Goal: Transaction & Acquisition: Purchase product/service

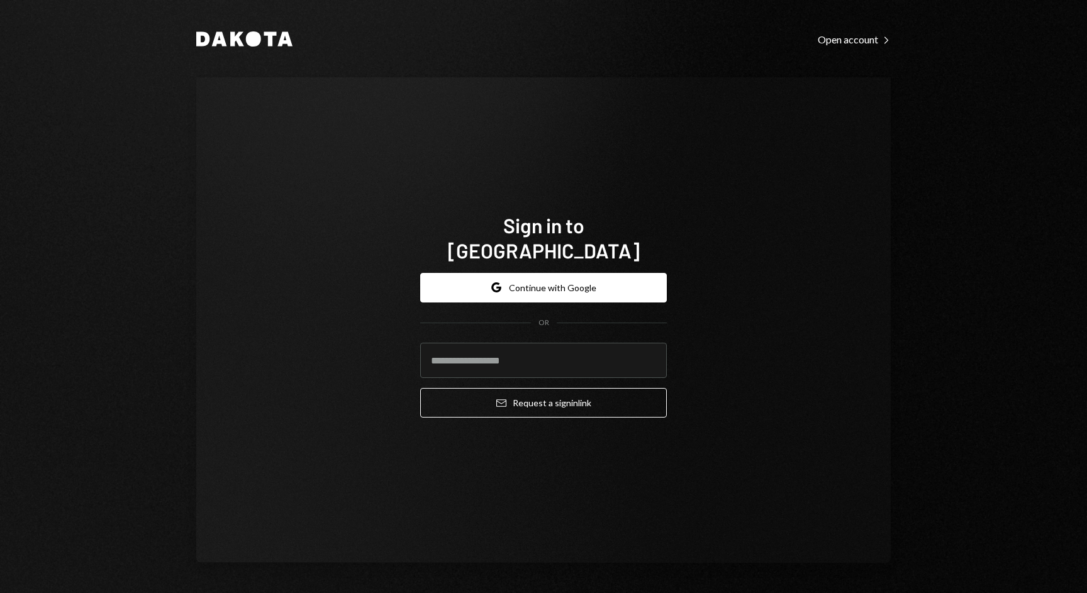
click at [758, 347] on div "Sign in to Dakota Google Continue with Google OR Email Request a sign in link" at bounding box center [543, 320] width 695 height 486
click at [589, 290] on form "Google Continue with Google OR Email Request a sign in link" at bounding box center [543, 345] width 247 height 145
click at [589, 285] on button "Google Continue with Google" at bounding box center [543, 288] width 247 height 30
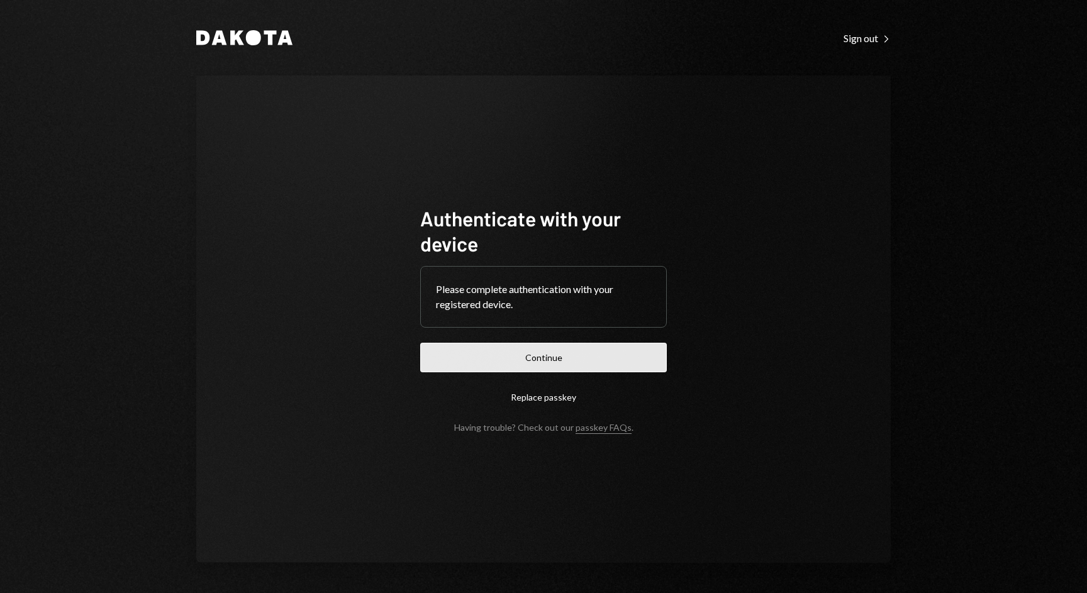
click at [556, 343] on button "Continue" at bounding box center [543, 358] width 247 height 30
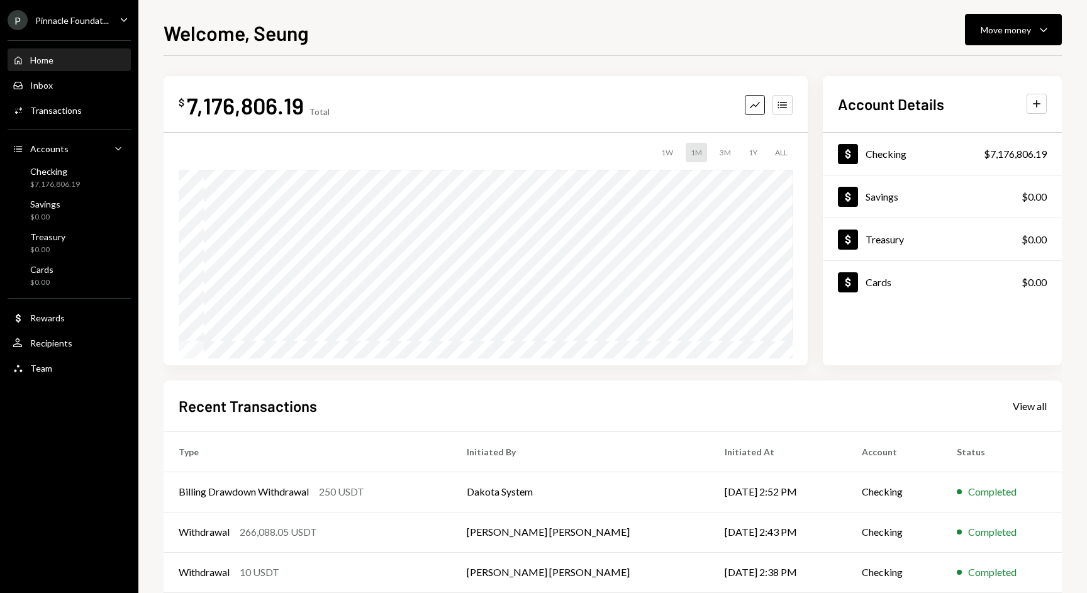
click at [435, 50] on div "Welcome, Seung Move money Caret Down $ 7,176,806.19 Total Graph Accounts 1W 1M …" at bounding box center [613, 306] width 899 height 576
click at [90, 184] on div "Checking $7,176,806.19" at bounding box center [69, 178] width 113 height 24
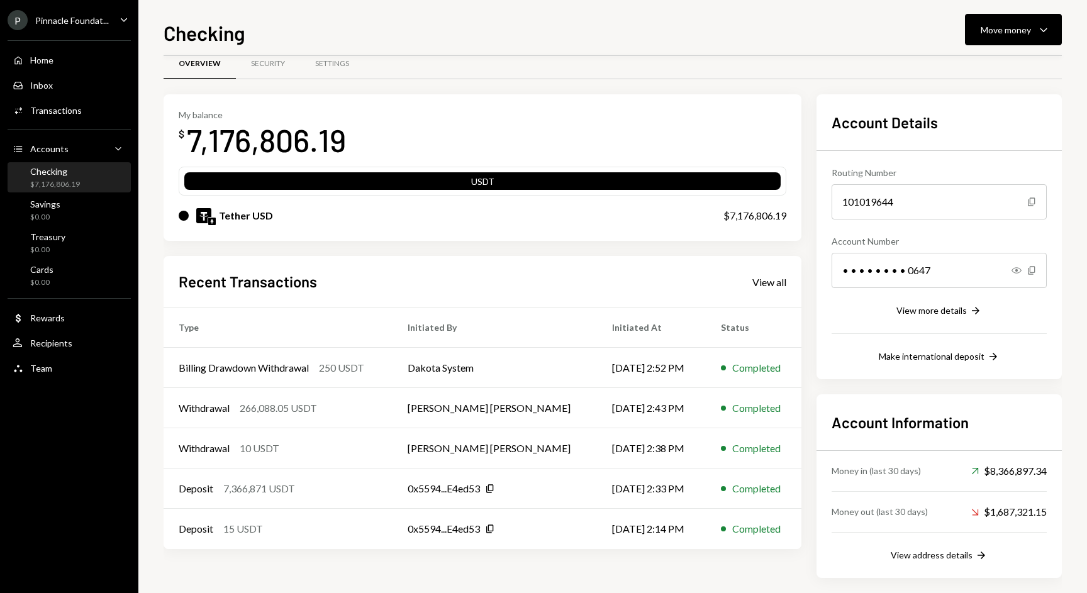
scroll to position [25, 0]
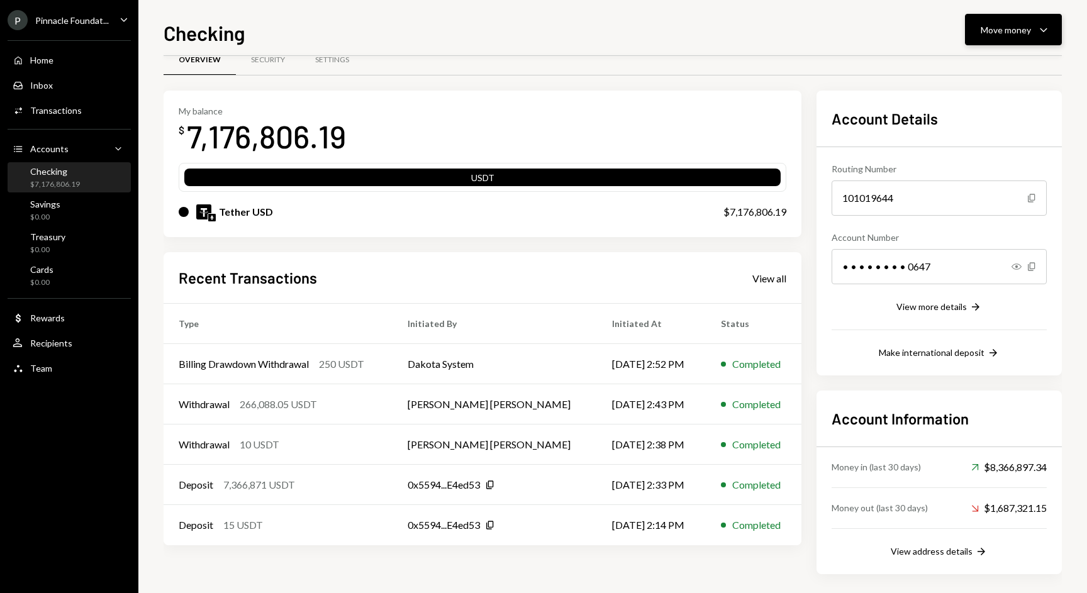
click at [999, 25] on div "Move money" at bounding box center [1006, 29] width 50 height 13
click at [977, 74] on div "Send" at bounding box center [1004, 67] width 92 height 13
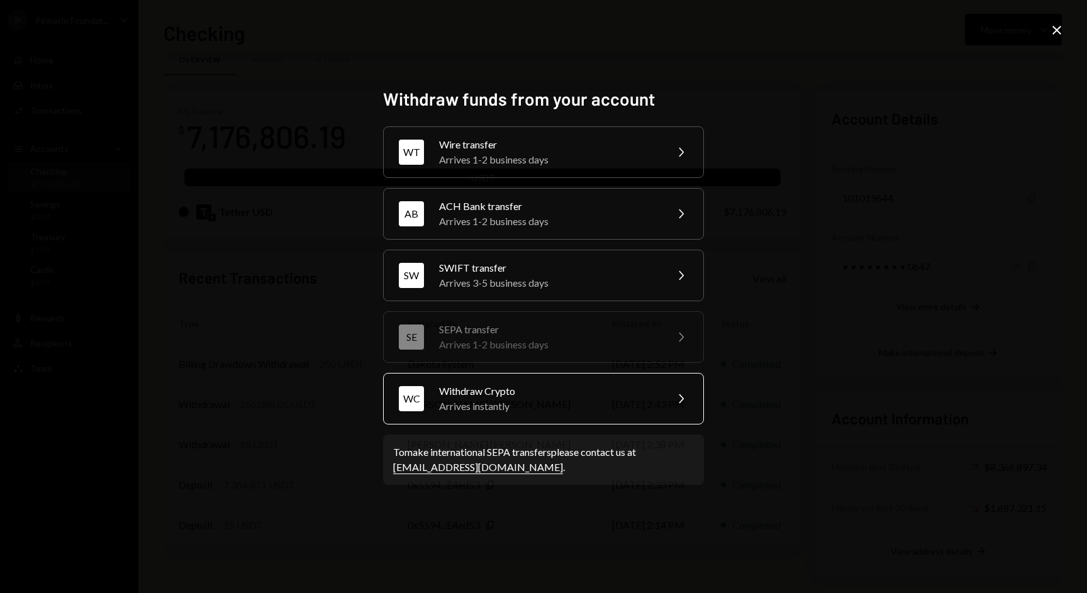
click at [532, 414] on div "WC Withdraw Crypto Arrives instantly Chevron Right" at bounding box center [543, 399] width 321 height 52
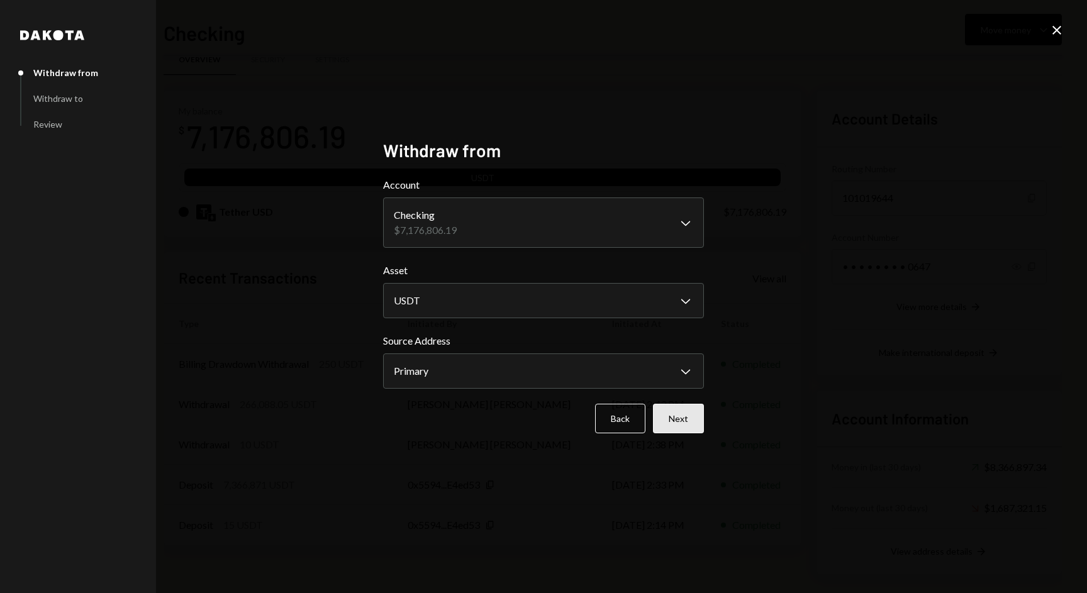
click at [669, 416] on button "Next" at bounding box center [678, 419] width 51 height 30
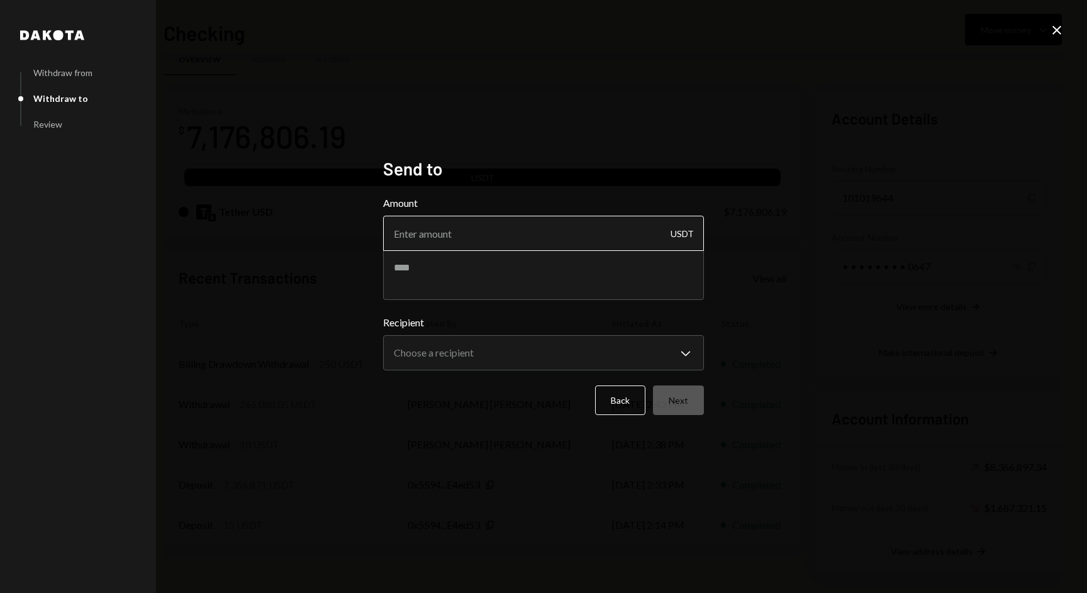
click at [579, 247] on input "Amount" at bounding box center [543, 233] width 321 height 35
type input "10"
click at [567, 271] on textarea at bounding box center [543, 275] width 321 height 50
click at [522, 367] on body "P Pinnacle Foundat... Caret Down Home Home Inbox Inbox Activities Transactions …" at bounding box center [543, 296] width 1087 height 593
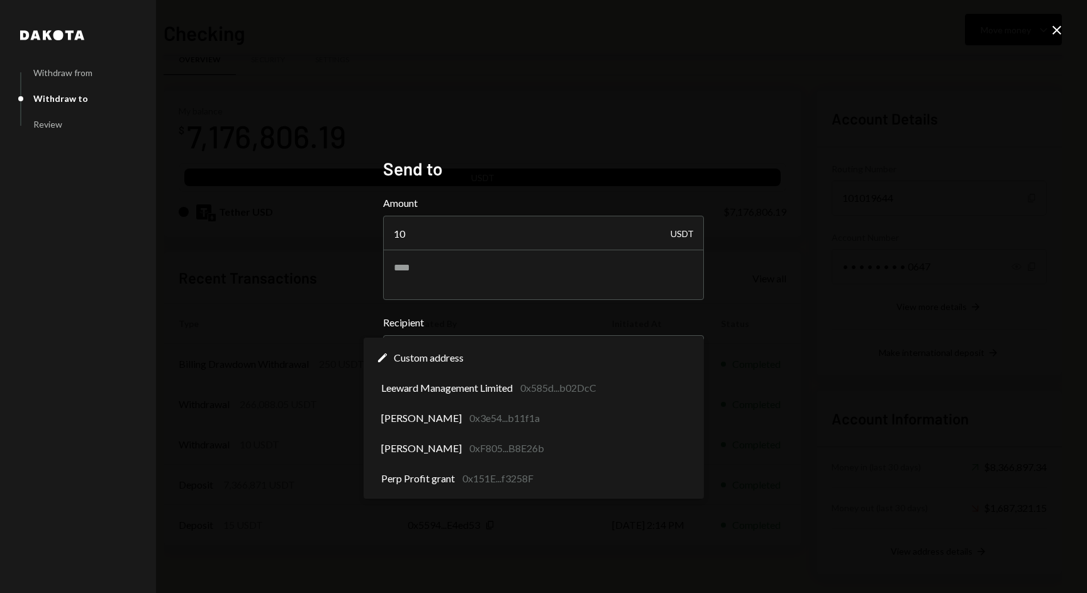
click at [350, 323] on div "**********" at bounding box center [543, 296] width 1087 height 593
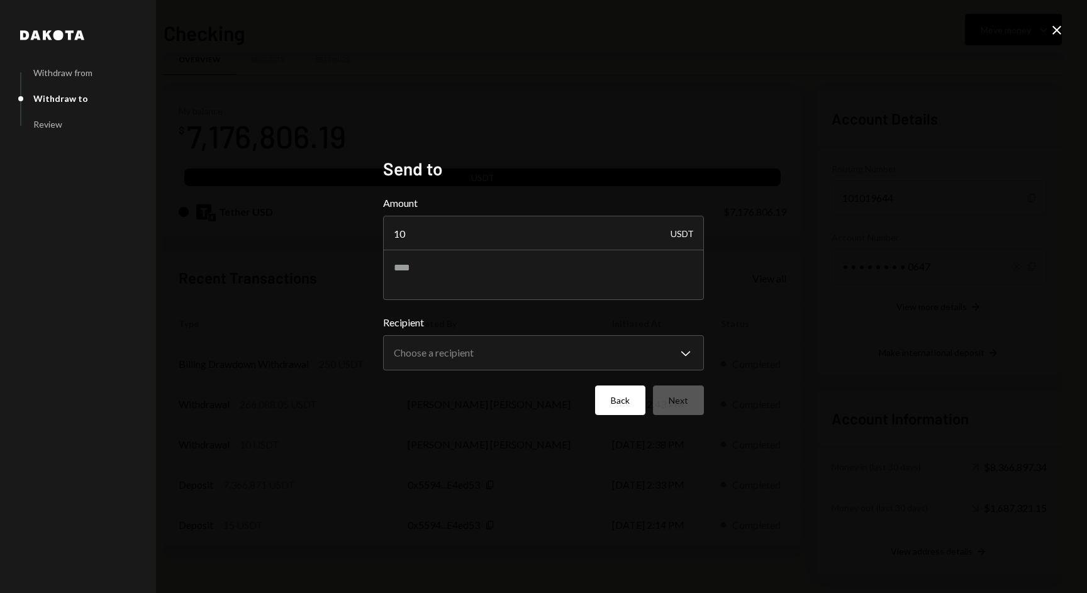
click at [616, 400] on button "Back" at bounding box center [620, 401] width 50 height 30
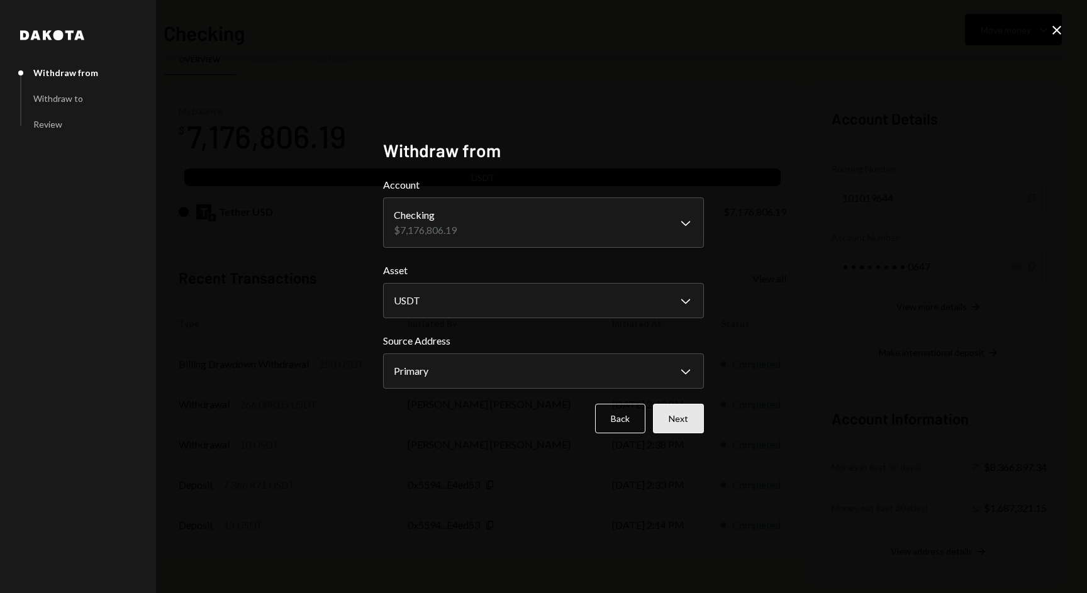
click at [702, 427] on button "Next" at bounding box center [678, 419] width 51 height 30
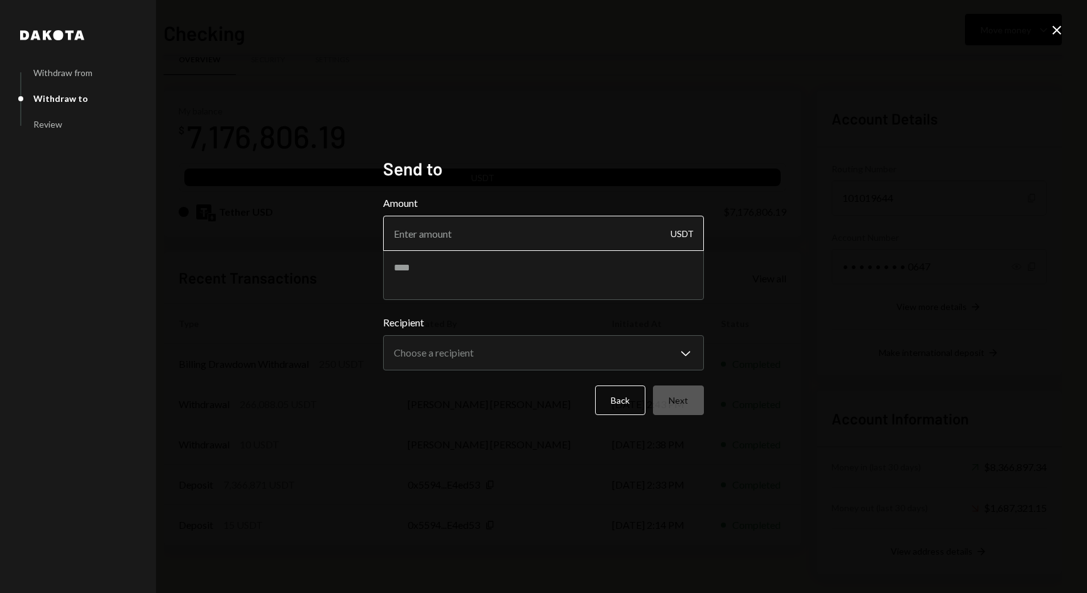
click at [498, 236] on input "Amount" at bounding box center [543, 233] width 321 height 35
type input "10"
click at [496, 265] on textarea at bounding box center [543, 275] width 321 height 50
type textarea "*****"
click at [498, 352] on body "P Pinnacle Foundat... Caret Down Home Home Inbox Inbox Activities Transactions …" at bounding box center [543, 296] width 1087 height 593
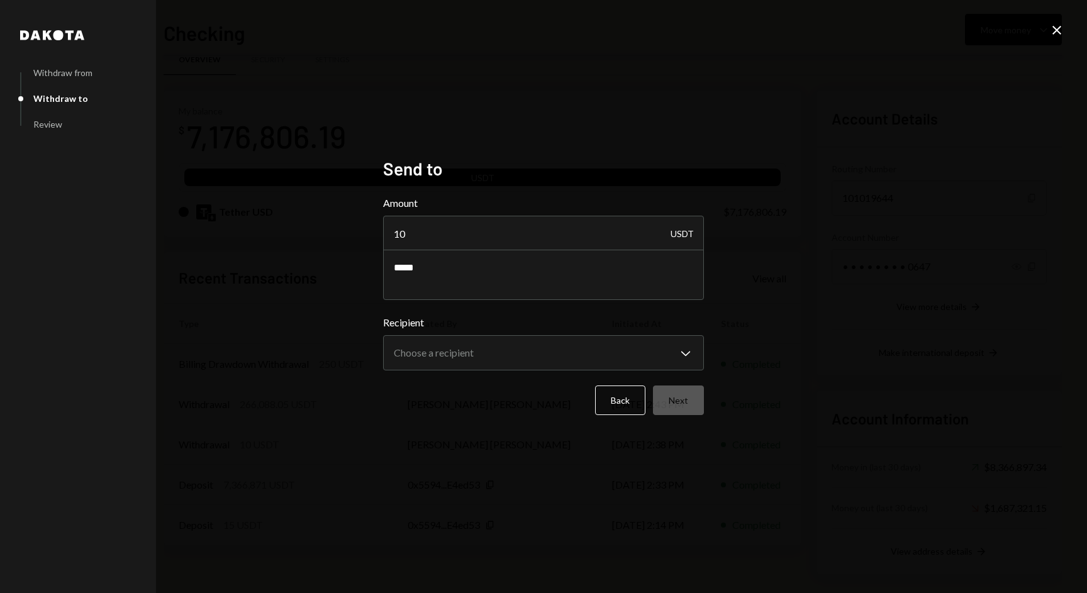
click at [317, 335] on div "**********" at bounding box center [543, 296] width 1087 height 593
click at [617, 401] on button "Back" at bounding box center [620, 401] width 50 height 30
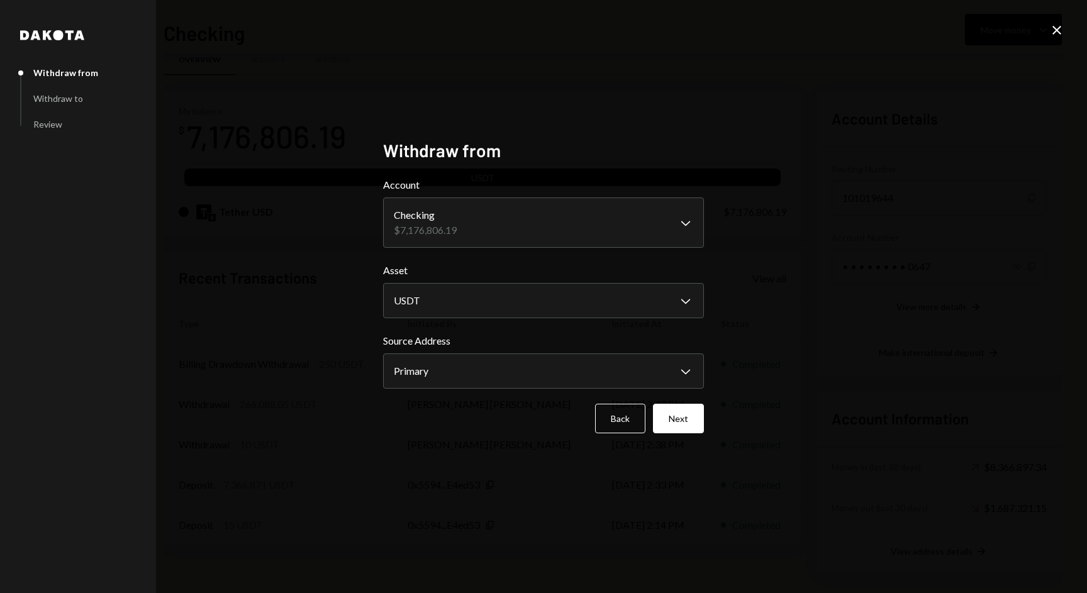
click at [620, 437] on div "**********" at bounding box center [543, 297] width 321 height 315
click at [624, 425] on button "Back" at bounding box center [620, 419] width 50 height 30
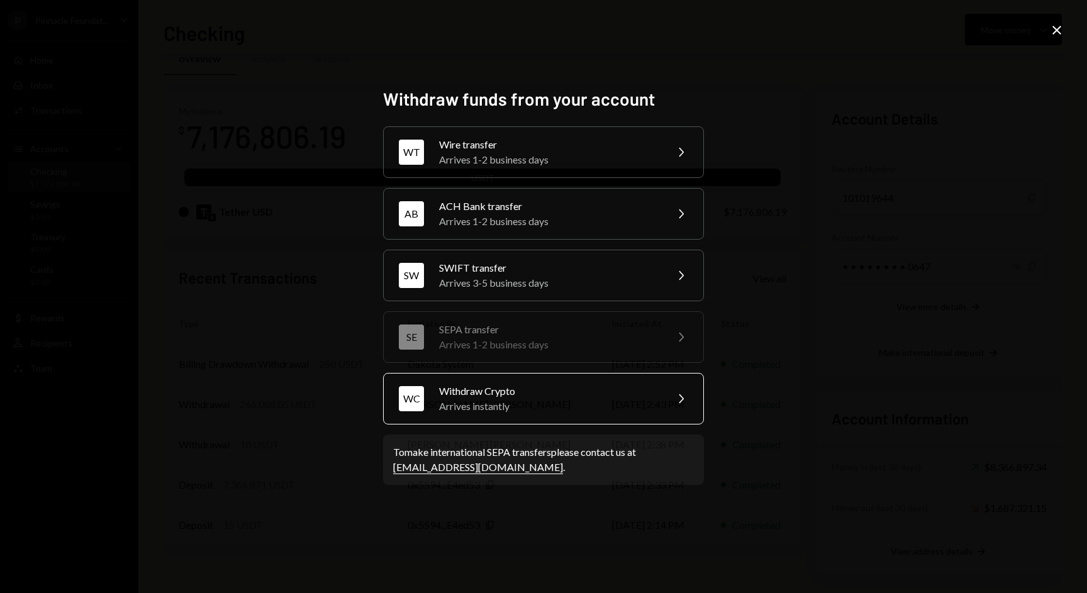
click at [558, 401] on div "Arrives instantly" at bounding box center [548, 406] width 219 height 15
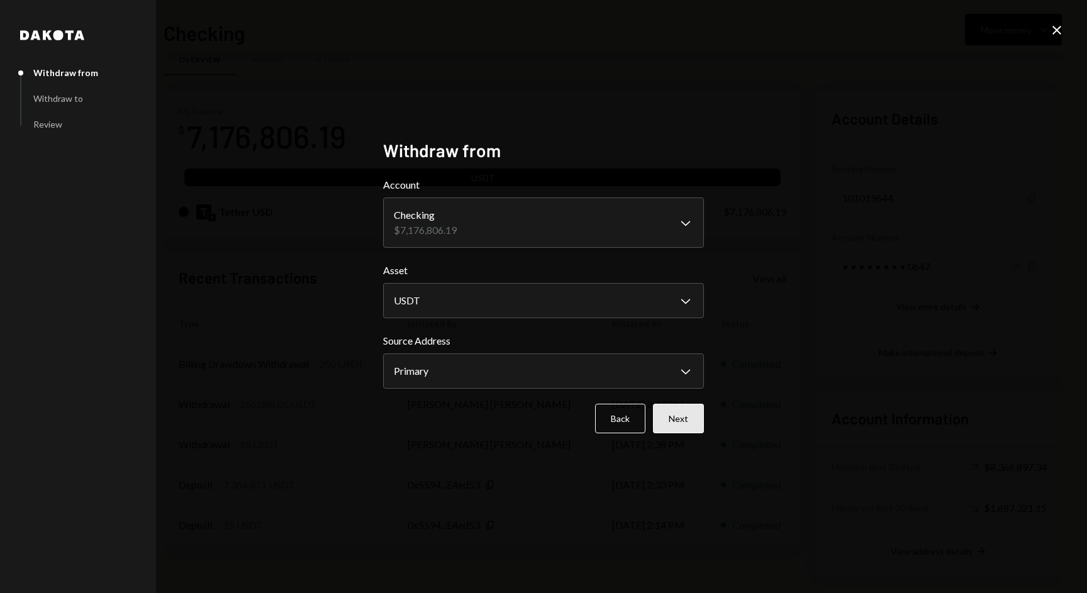
click at [679, 417] on button "Next" at bounding box center [678, 419] width 51 height 30
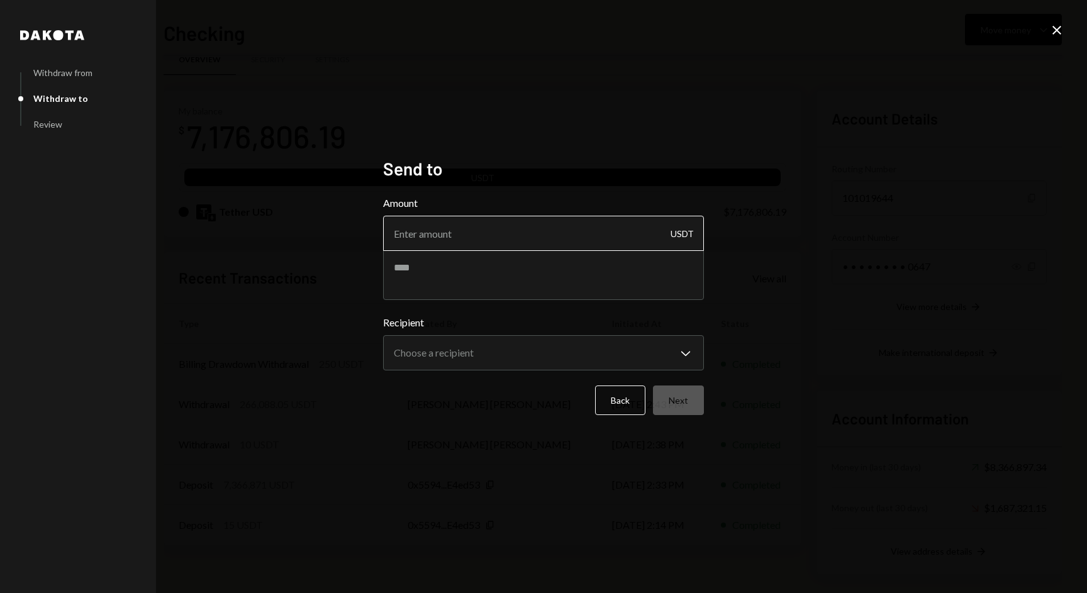
click at [529, 227] on input "Amount" at bounding box center [543, 233] width 321 height 35
click at [486, 364] on body "P Pinnacle Foundat... Caret Down Home Home Inbox Inbox Activities Transactions …" at bounding box center [543, 296] width 1087 height 593
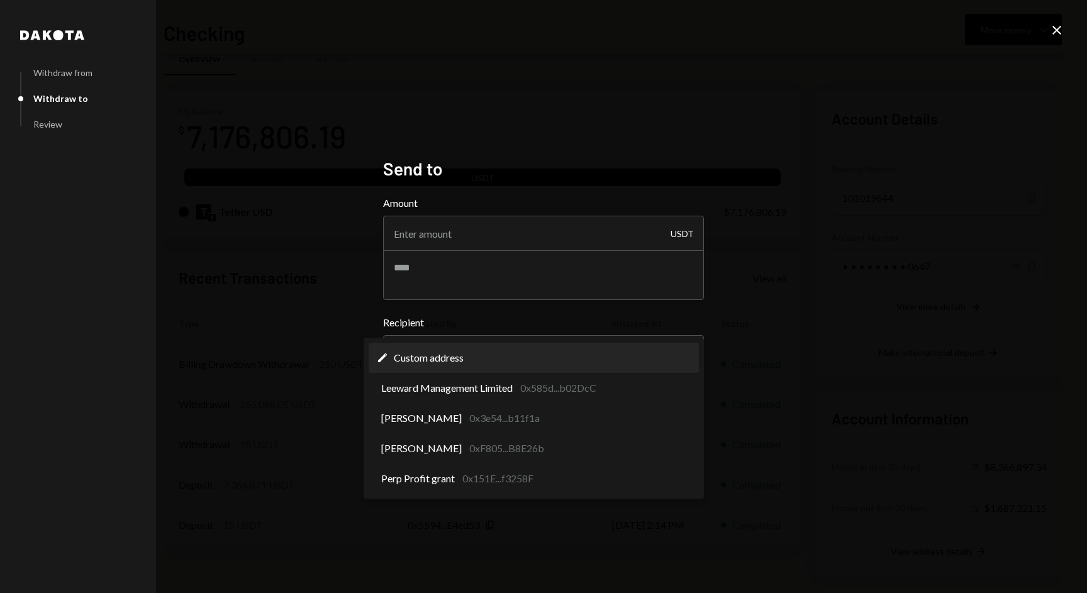
select select "**********"
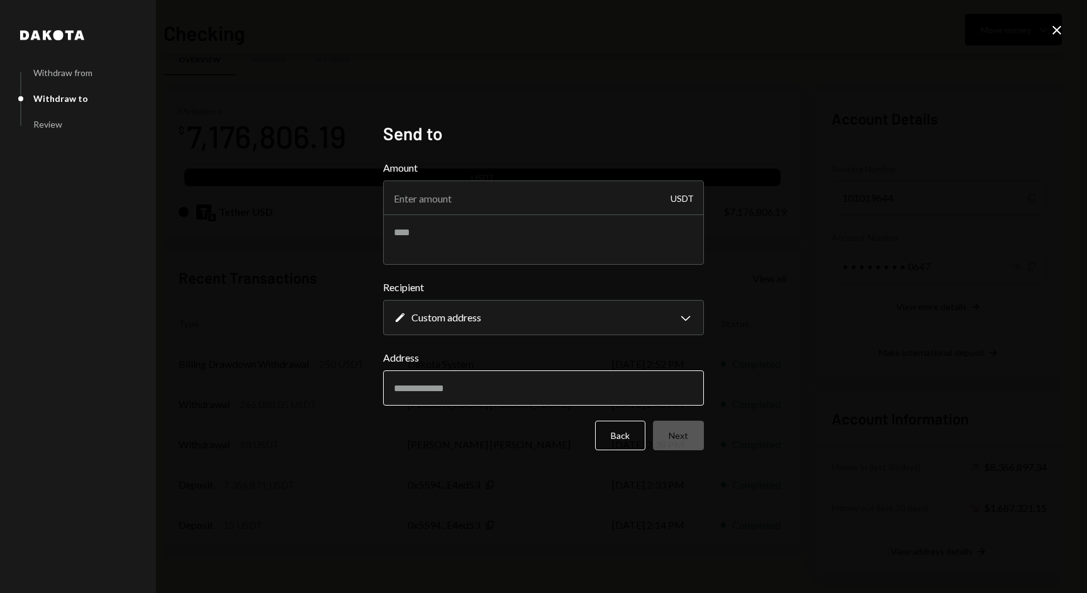
click at [485, 379] on input "Address" at bounding box center [543, 388] width 321 height 35
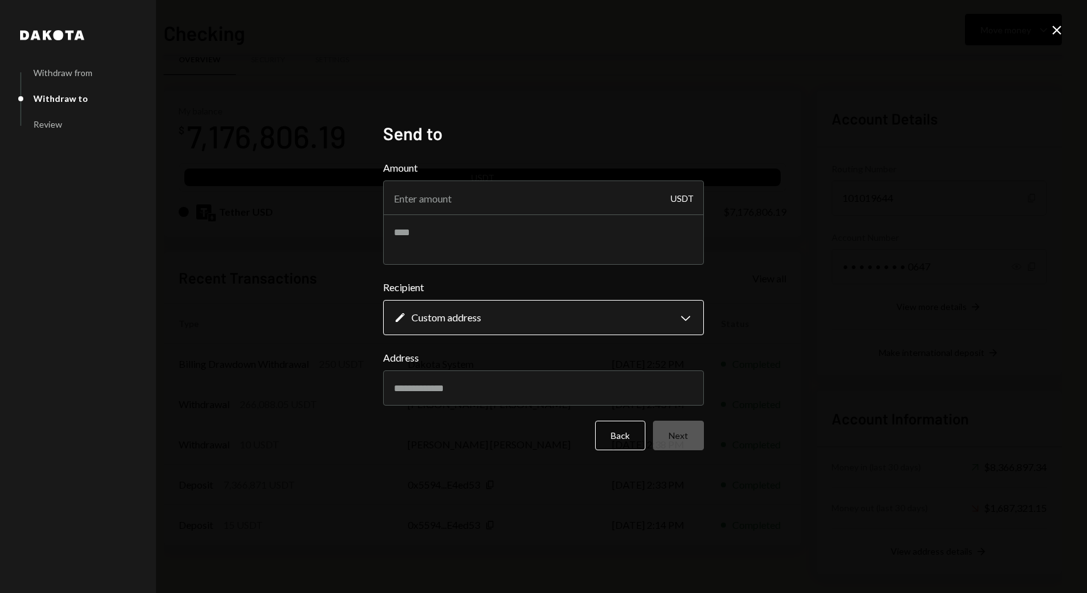
paste input "**********"
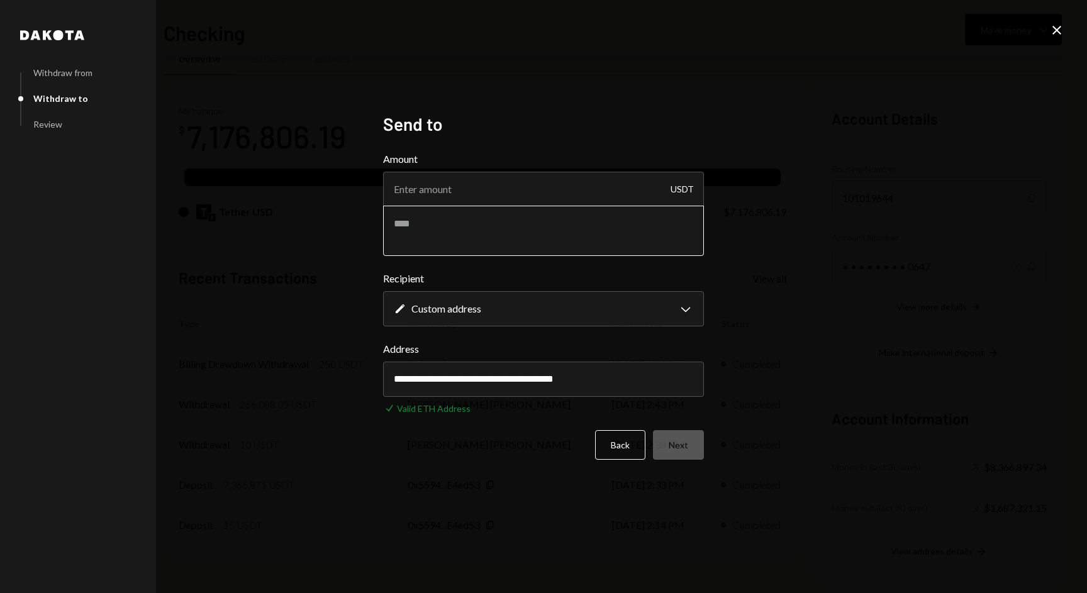
type input "**********"
click at [469, 228] on textarea at bounding box center [543, 231] width 321 height 50
click at [498, 188] on input "Amount" at bounding box center [543, 189] width 321 height 35
type input "10"
click at [490, 260] on form "**********" at bounding box center [543, 306] width 321 height 308
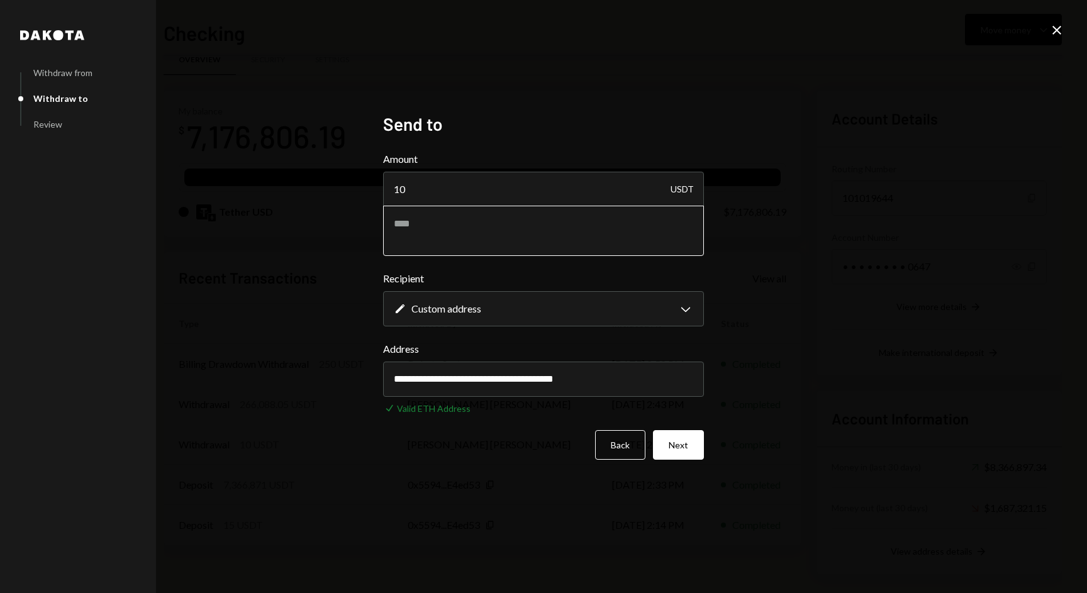
click at [500, 245] on textarea at bounding box center [543, 231] width 321 height 50
type textarea "*"
type textarea "*****"
click at [684, 438] on button "Next" at bounding box center [678, 445] width 51 height 30
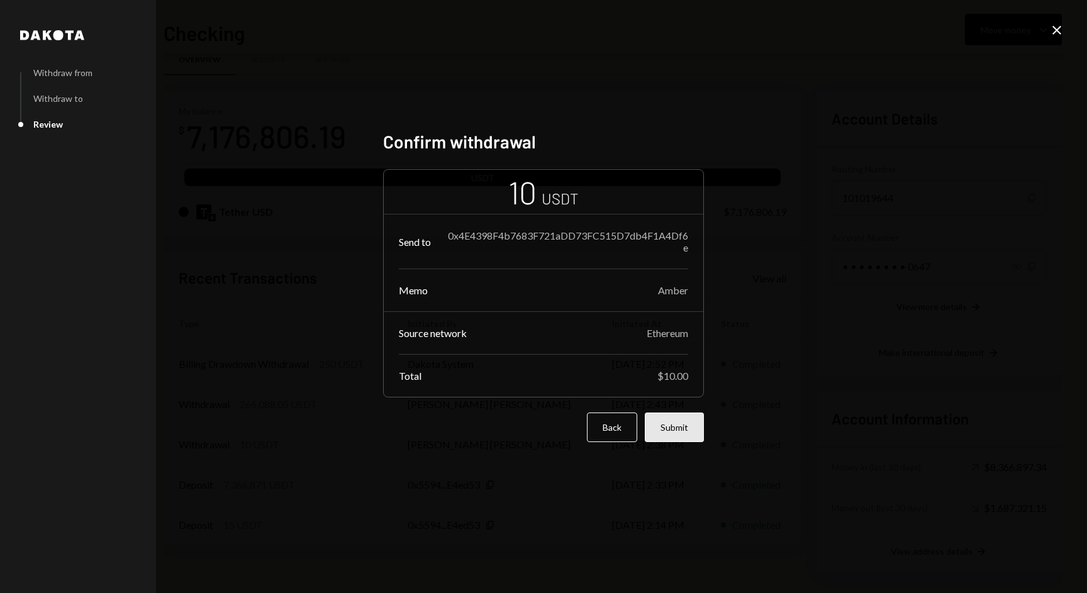
click at [683, 438] on button "Submit" at bounding box center [674, 428] width 59 height 30
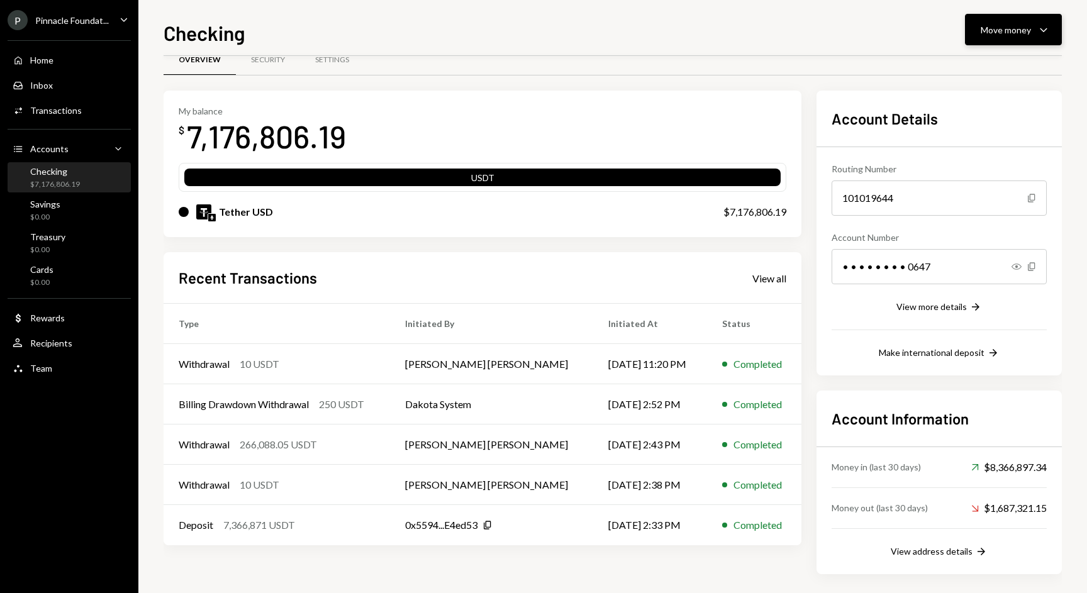
click at [1007, 35] on div "Move money" at bounding box center [1006, 29] width 50 height 13
click at [965, 117] on div "Deposit Deposit" at bounding box center [994, 124] width 126 height 28
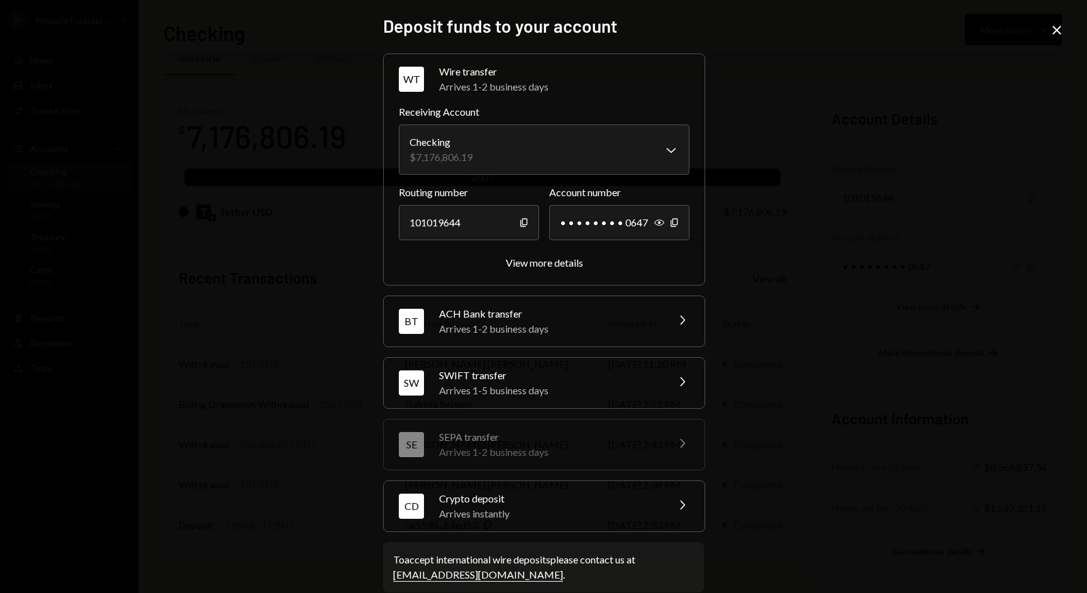
click at [518, 503] on div "Crypto deposit" at bounding box center [549, 498] width 220 height 15
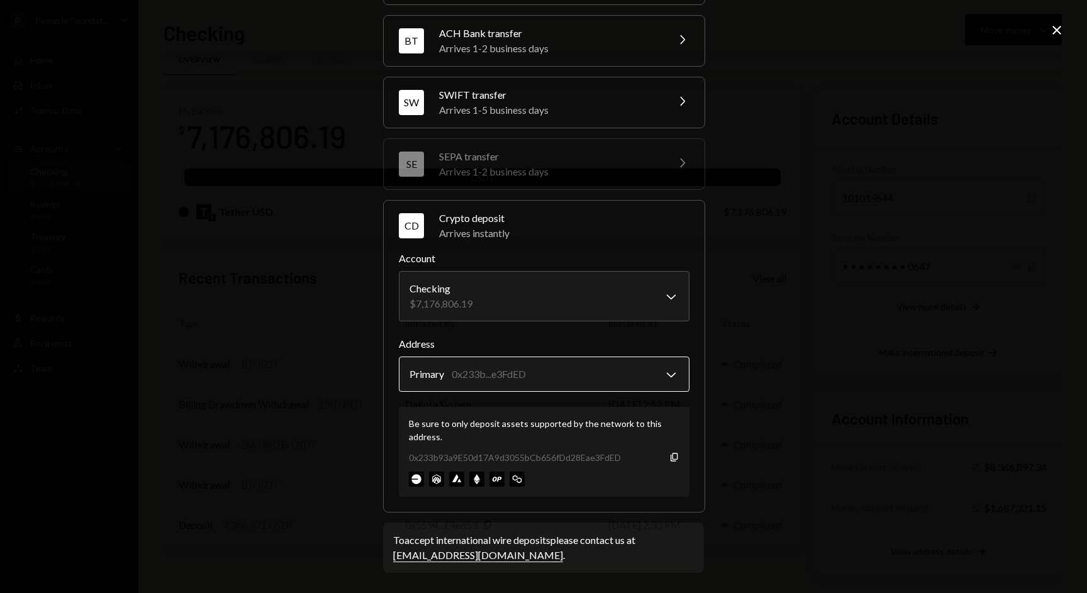
scroll to position [99, 0]
click at [669, 459] on icon "Copy" at bounding box center [674, 458] width 10 height 10
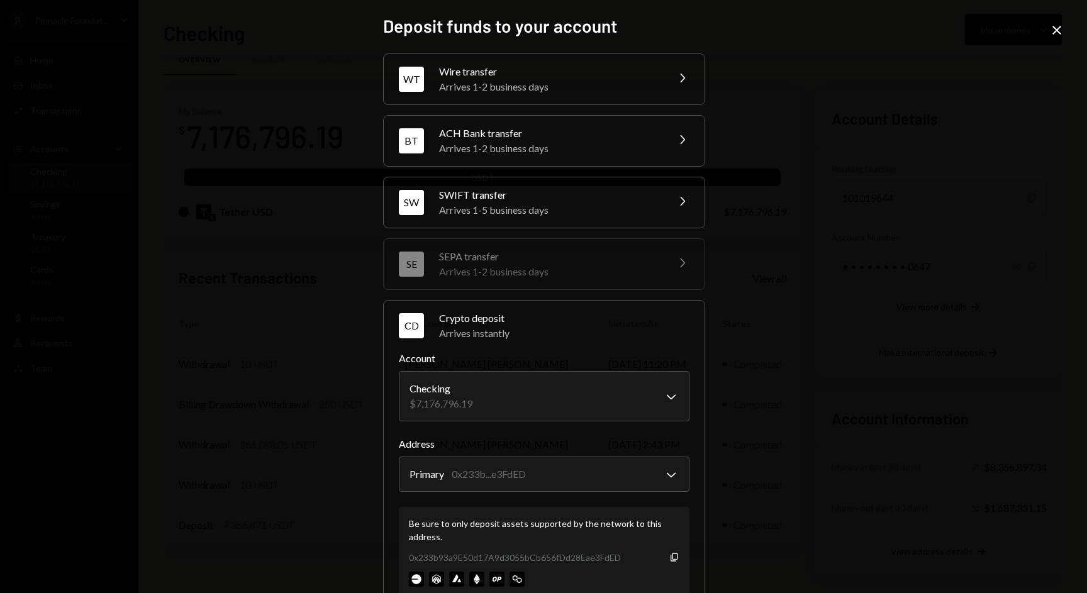
scroll to position [0, 0]
click at [1054, 36] on icon "Close" at bounding box center [1057, 30] width 15 height 15
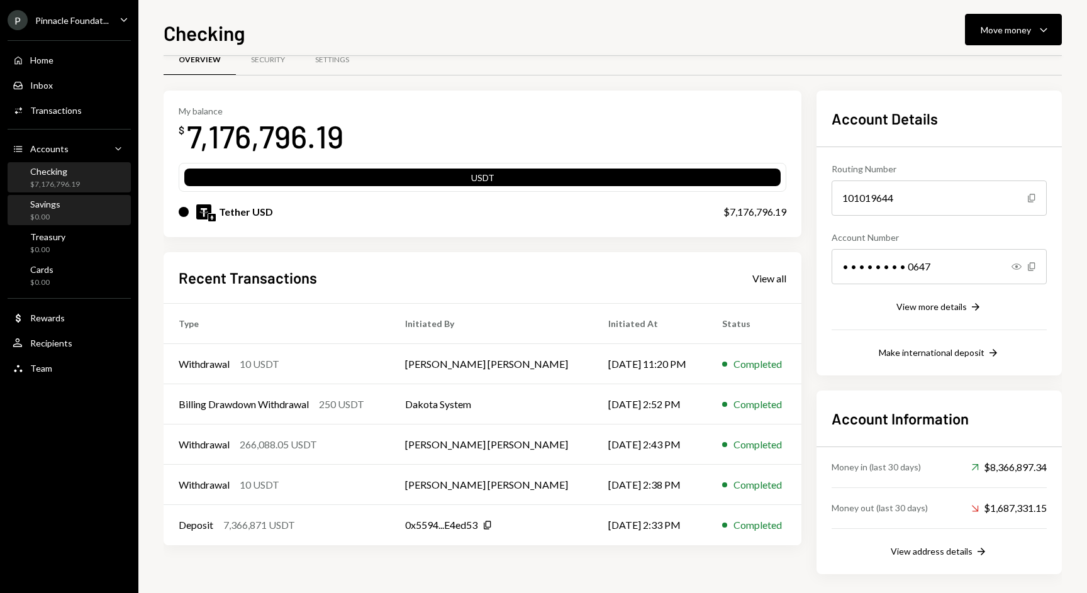
click at [64, 206] on div "Savings $0.00" at bounding box center [69, 211] width 113 height 24
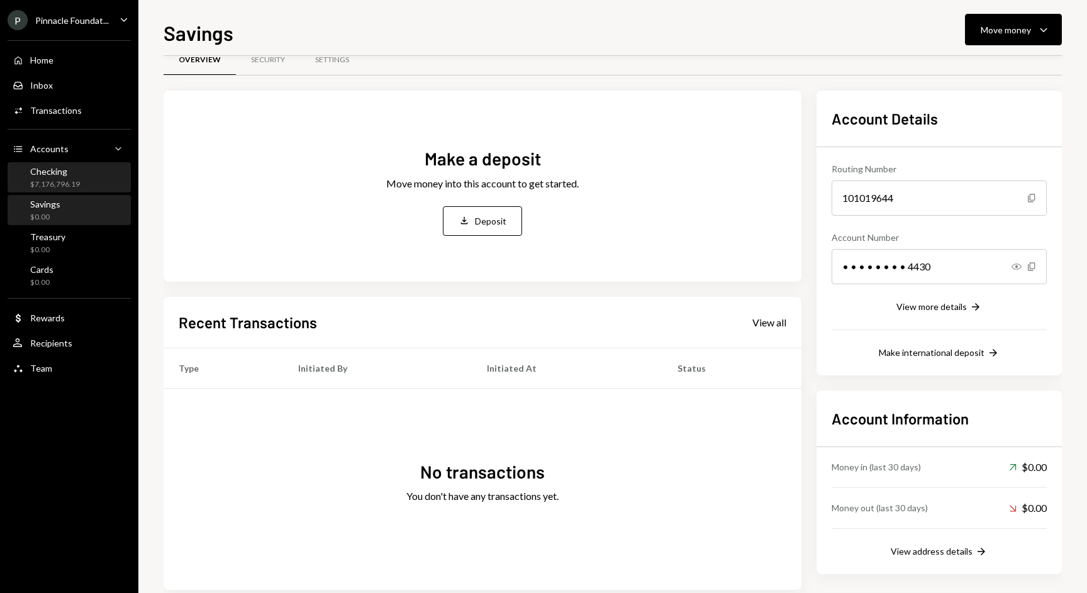
click at [67, 182] on div "$7,176,796.19" at bounding box center [55, 184] width 50 height 11
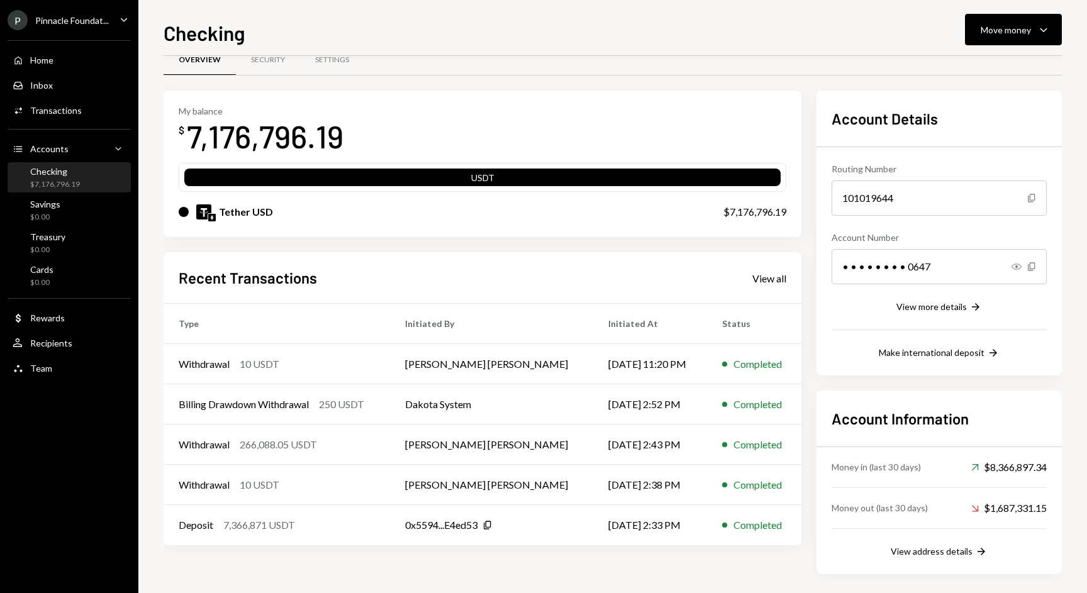
click at [63, 179] on div "$7,176,796.19" at bounding box center [55, 184] width 50 height 11
click at [59, 208] on div "Savings" at bounding box center [45, 204] width 30 height 11
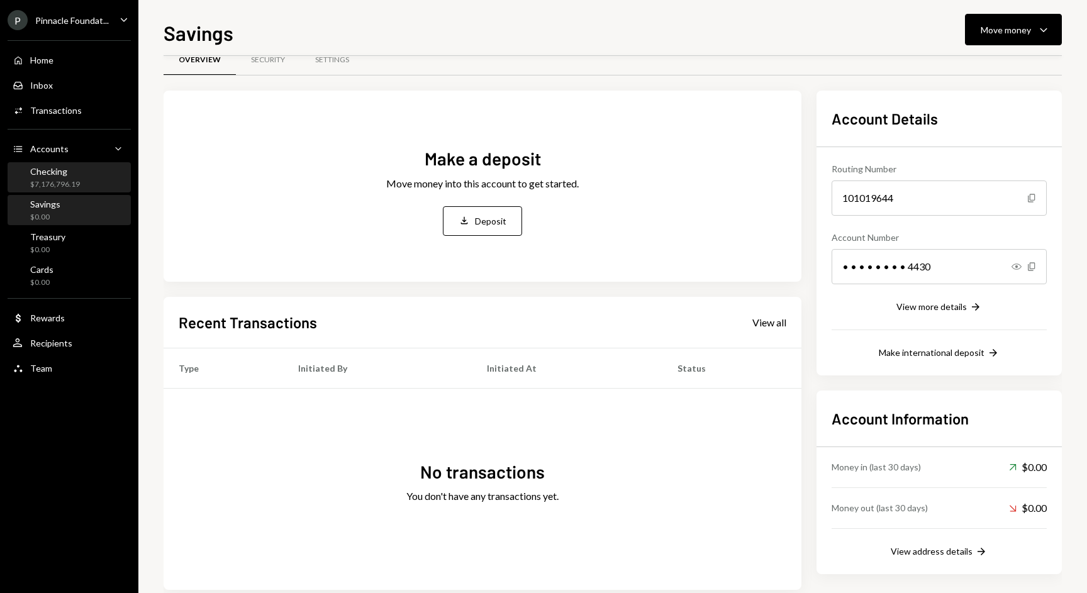
click at [64, 186] on div "$7,176,796.19" at bounding box center [55, 184] width 50 height 11
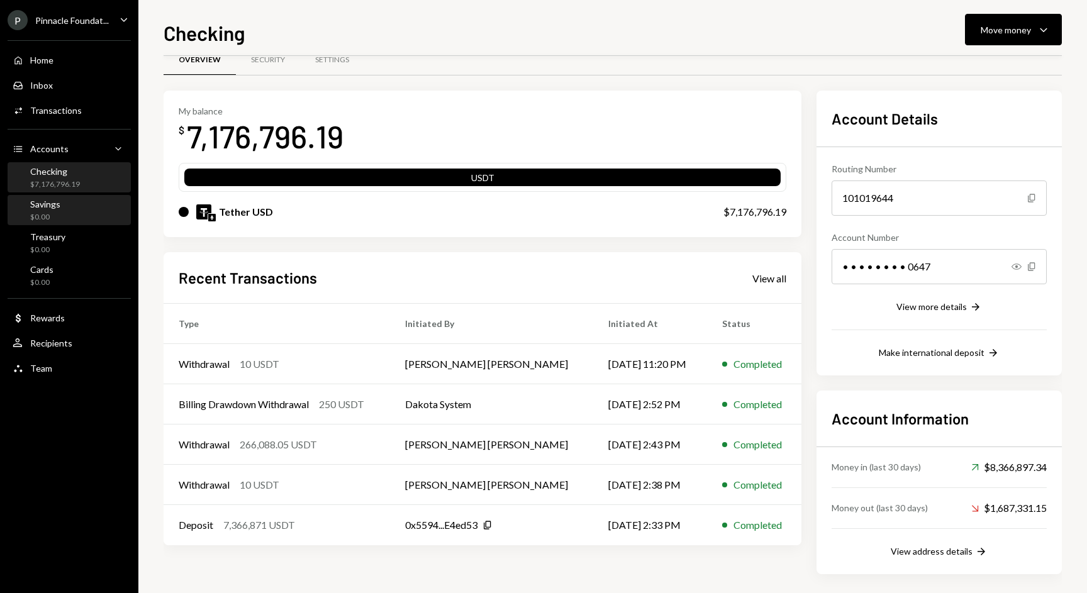
click at [89, 218] on div "Savings $0.00" at bounding box center [69, 211] width 113 height 24
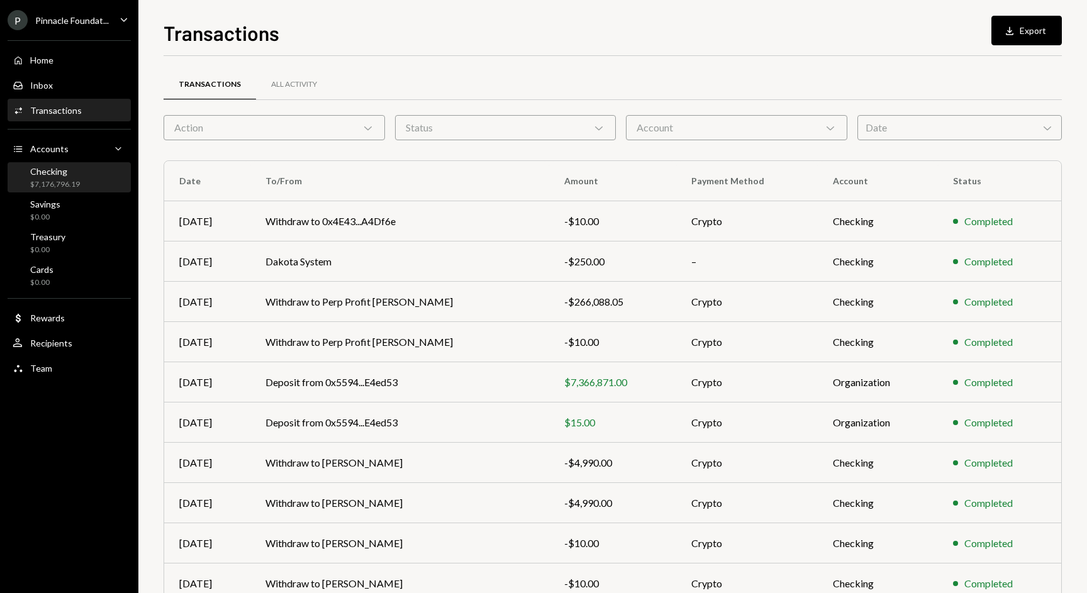
click at [109, 169] on div "Checking $7,176,796.19" at bounding box center [69, 178] width 113 height 24
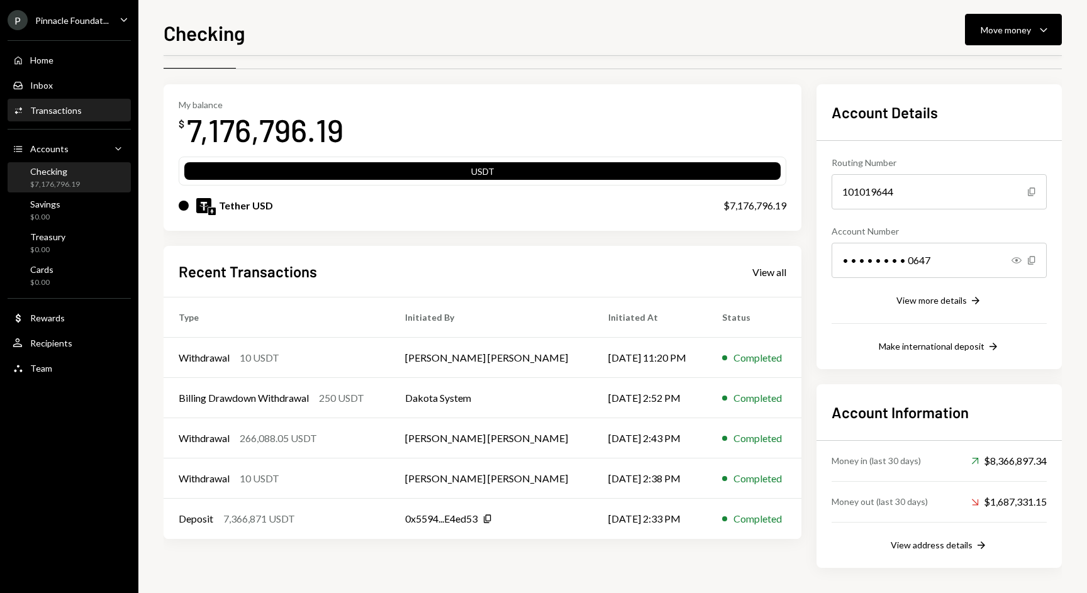
click at [92, 120] on div "Activities Transactions" at bounding box center [69, 110] width 113 height 21
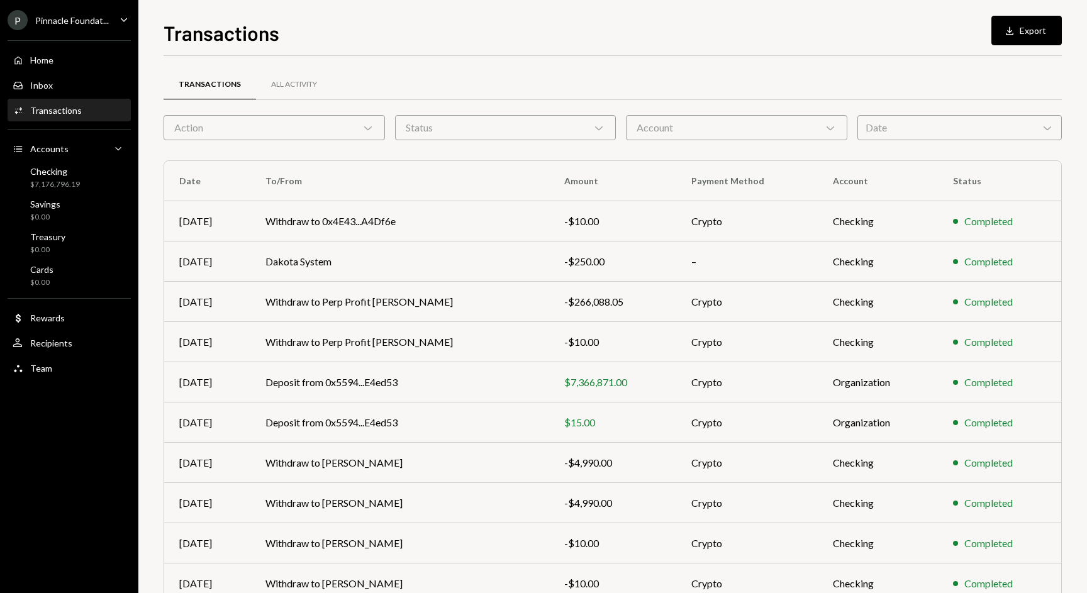
click at [60, 114] on div "Transactions" at bounding box center [56, 110] width 52 height 11
click at [262, 83] on div "All Activity" at bounding box center [294, 85] width 76 height 30
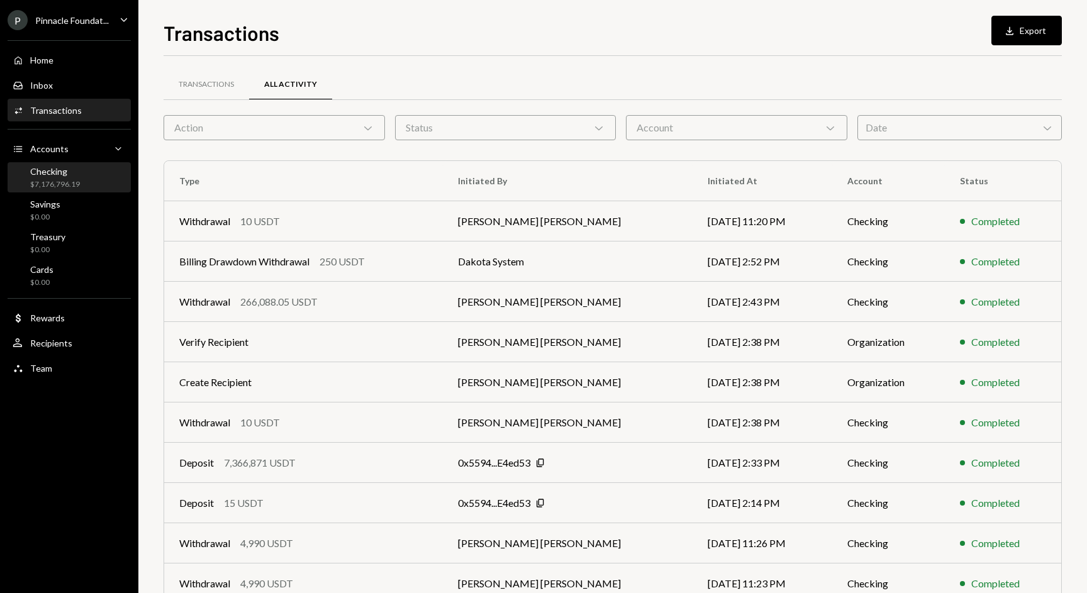
click at [83, 174] on div "Checking $7,176,796.19" at bounding box center [69, 178] width 113 height 24
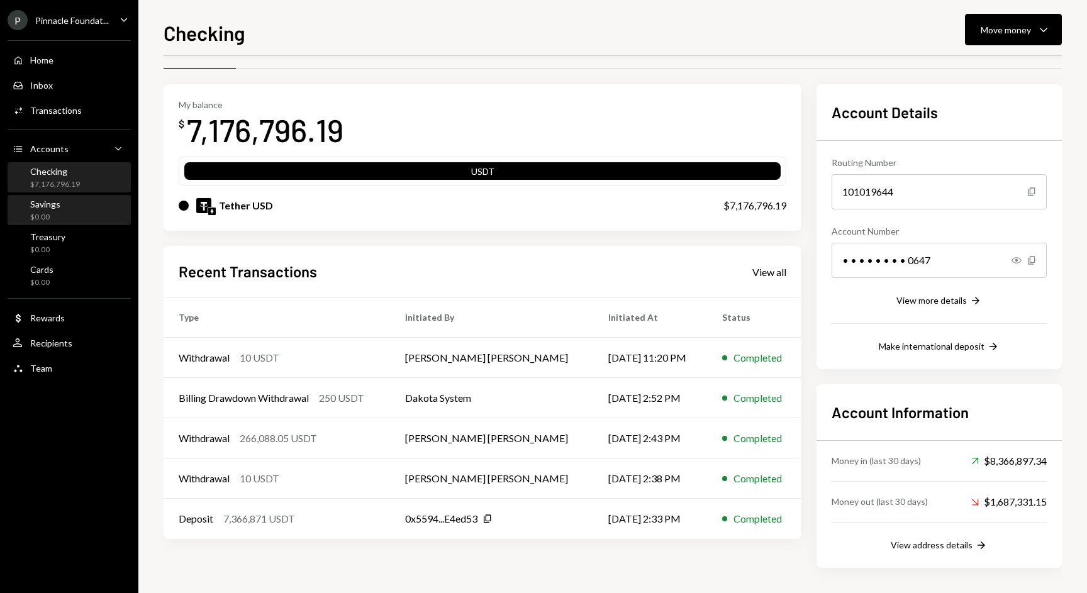
click at [53, 211] on div "Savings $0.00" at bounding box center [45, 211] width 30 height 24
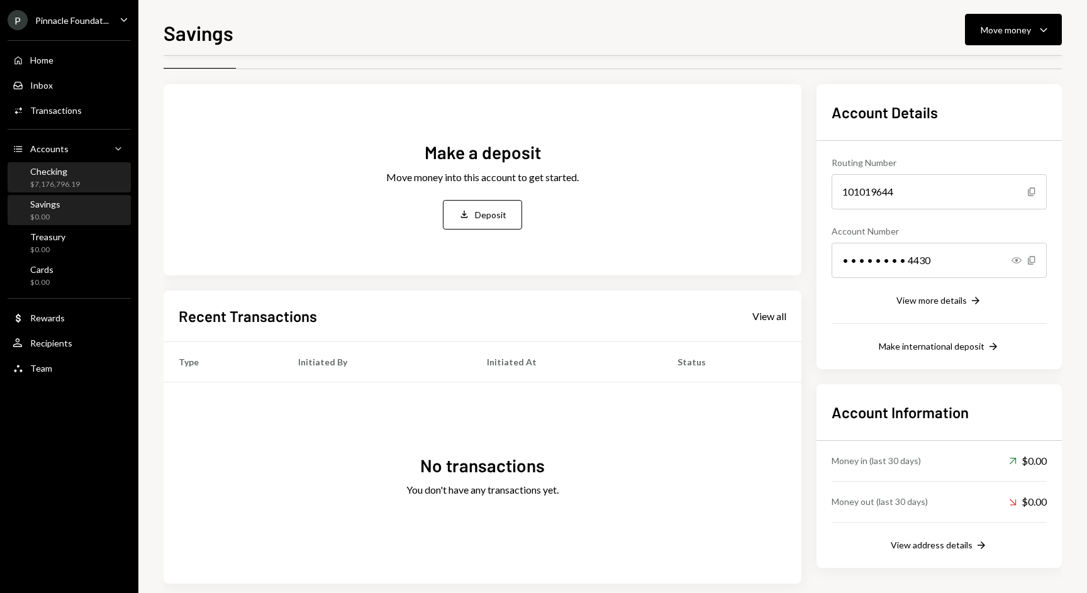
click at [67, 186] on div "$7,176,796.19" at bounding box center [55, 184] width 50 height 11
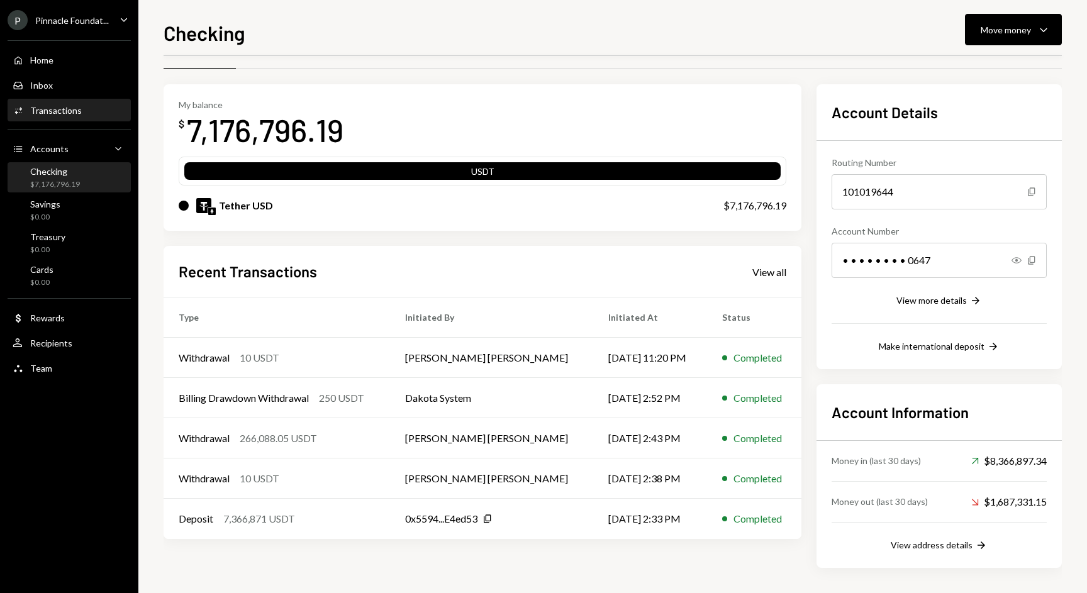
click at [57, 103] on div "Activities Transactions" at bounding box center [69, 110] width 113 height 21
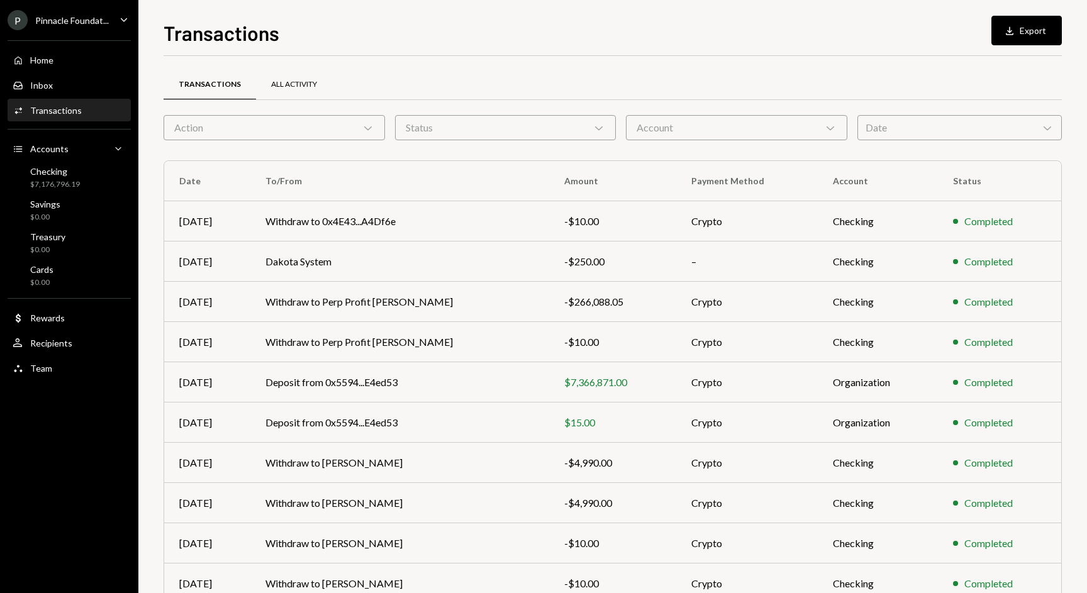
click at [301, 82] on div "All Activity" at bounding box center [294, 84] width 46 height 11
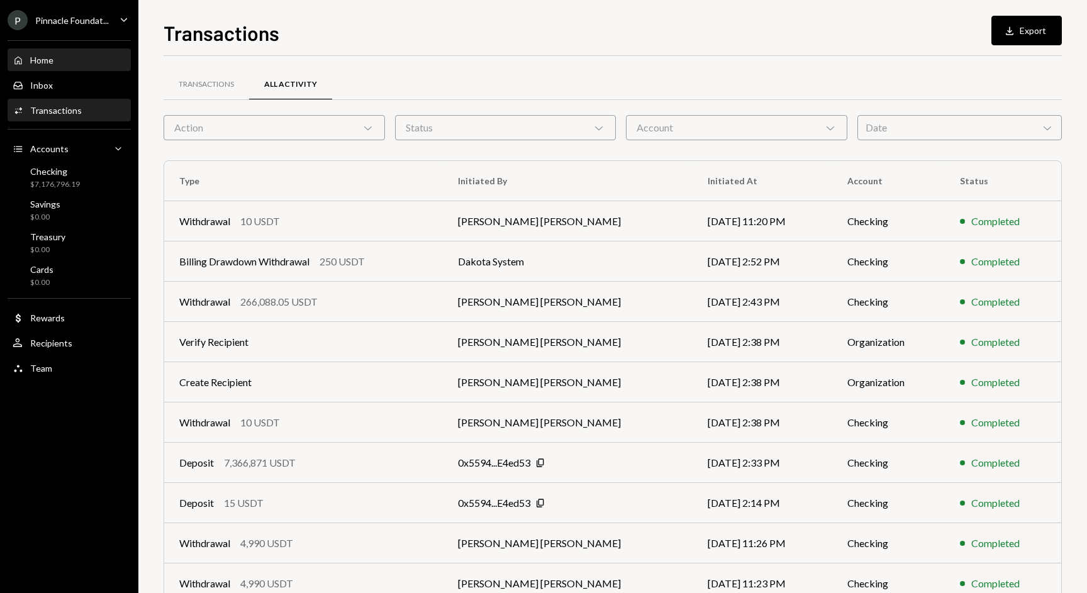
click at [101, 62] on div "Home Home" at bounding box center [69, 60] width 113 height 11
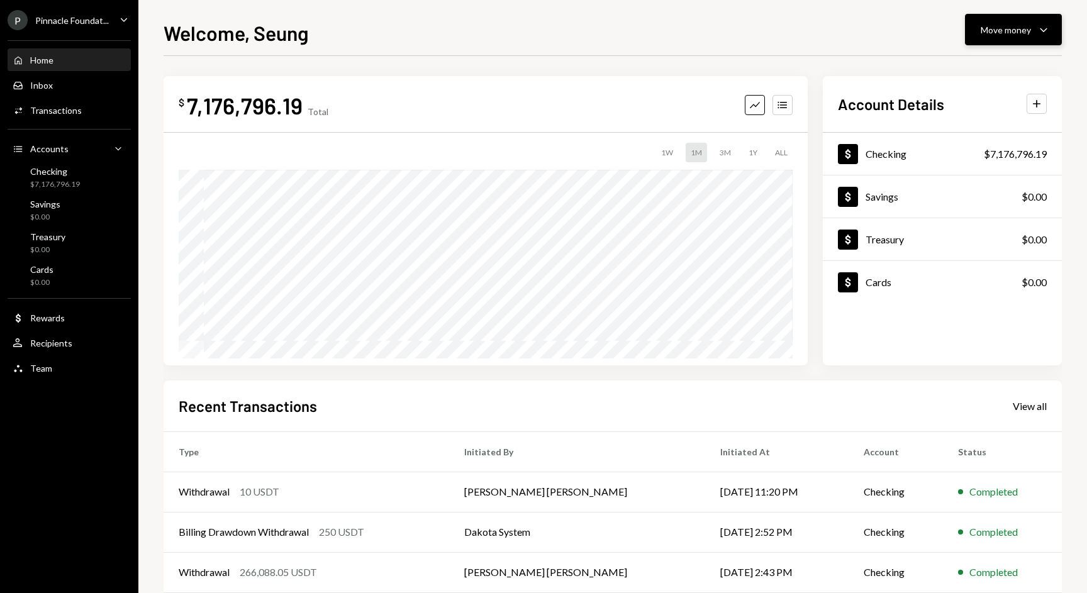
click at [1038, 33] on icon "Caret Down" at bounding box center [1043, 29] width 15 height 15
click at [975, 124] on div "Deposit" at bounding box center [1004, 124] width 92 height 13
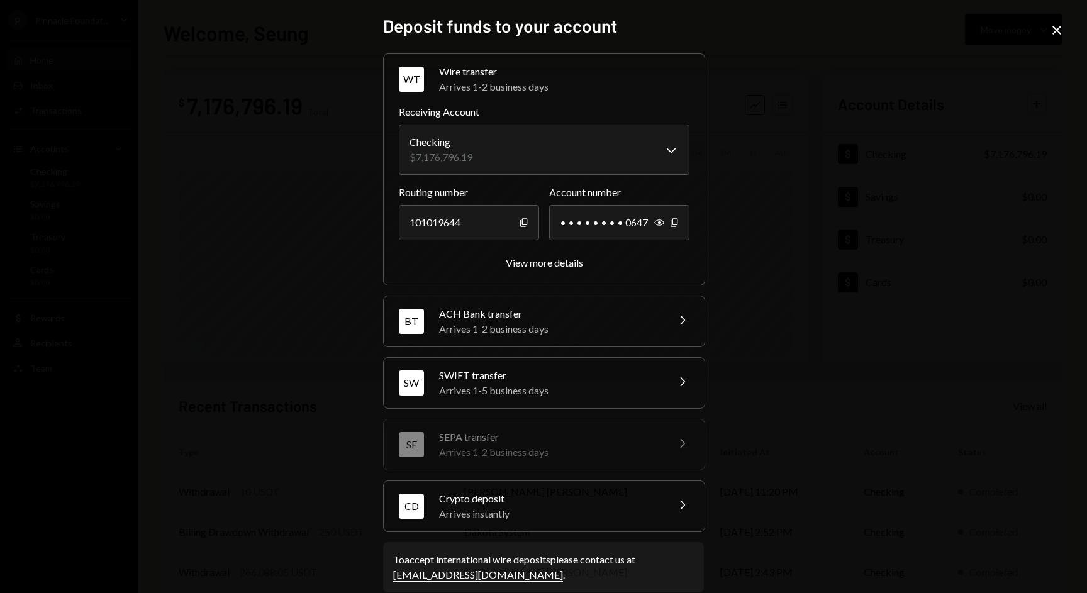
click at [580, 501] on div "Crypto deposit" at bounding box center [549, 498] width 220 height 15
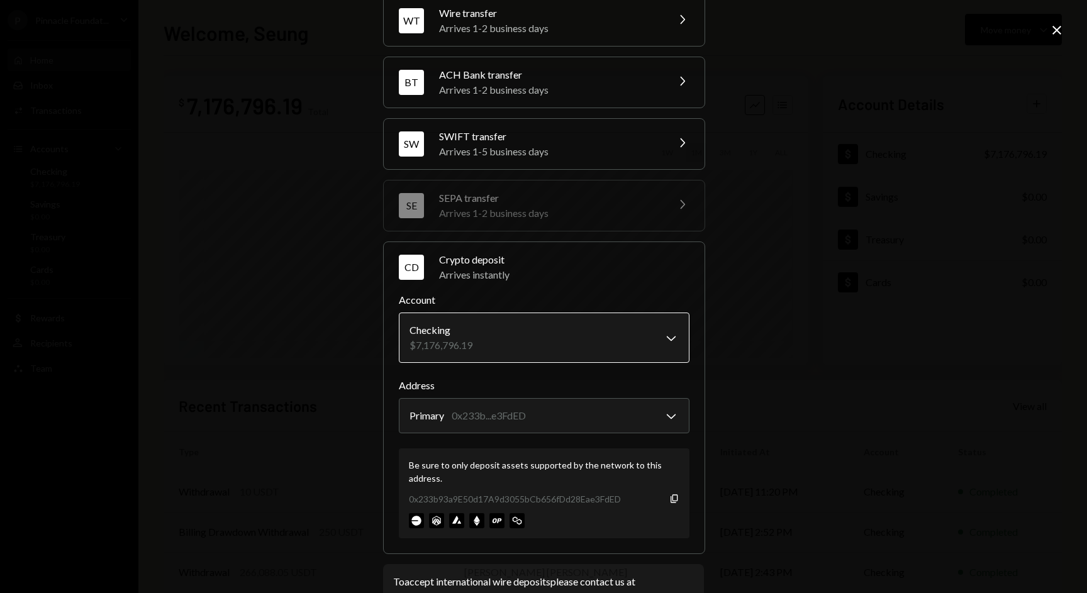
scroll to position [71, 0]
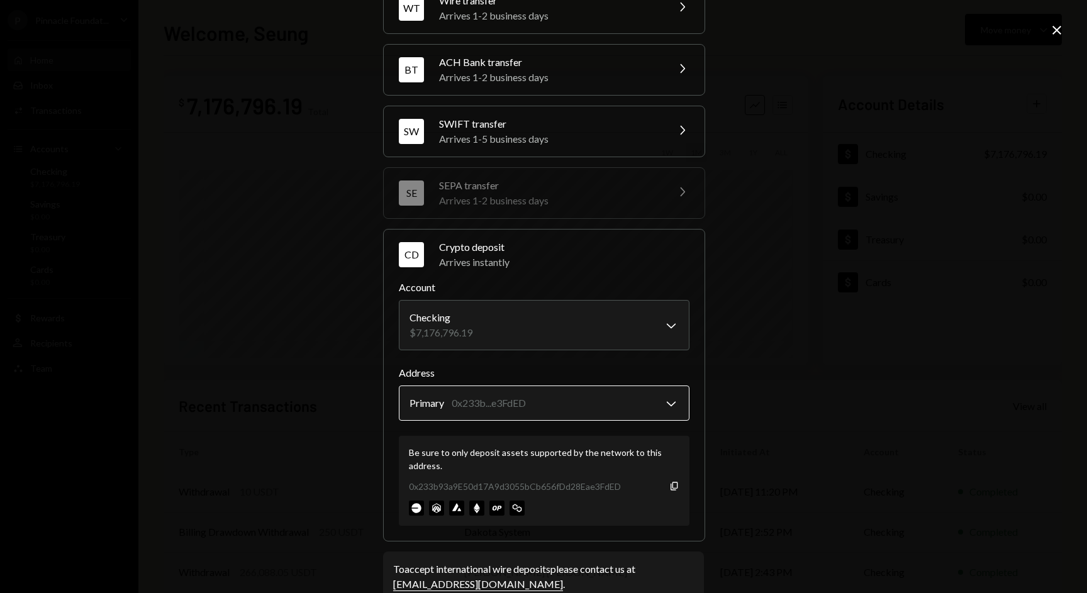
click at [671, 409] on body "P Pinnacle Foundat... Caret Down Home Home Inbox Inbox Activities Transactions …" at bounding box center [543, 296] width 1087 height 593
click at [672, 490] on icon "button" at bounding box center [674, 486] width 7 height 8
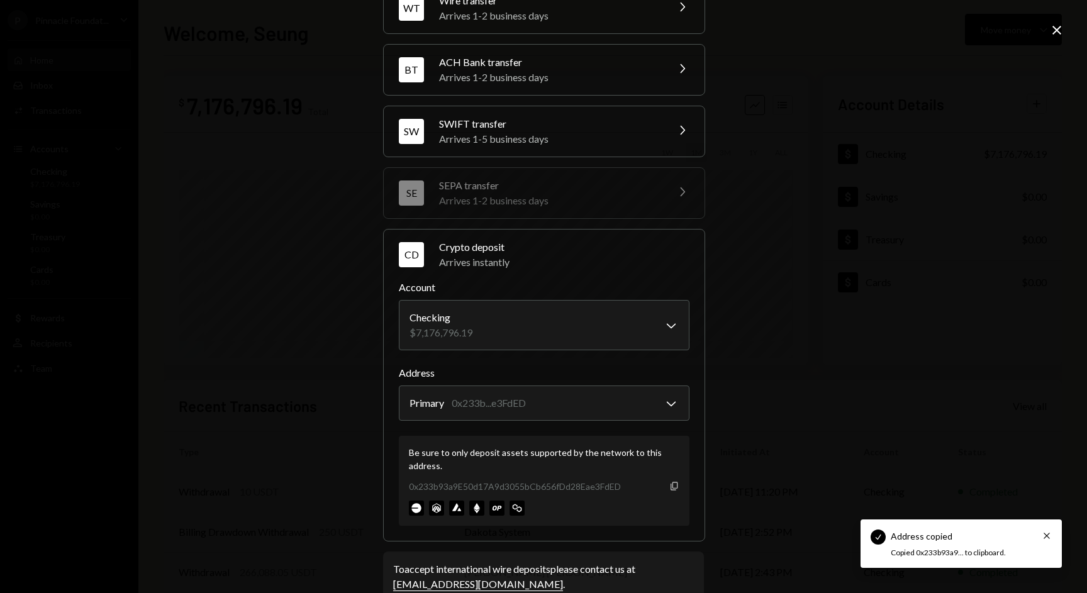
click at [672, 490] on icon "button" at bounding box center [674, 486] width 7 height 8
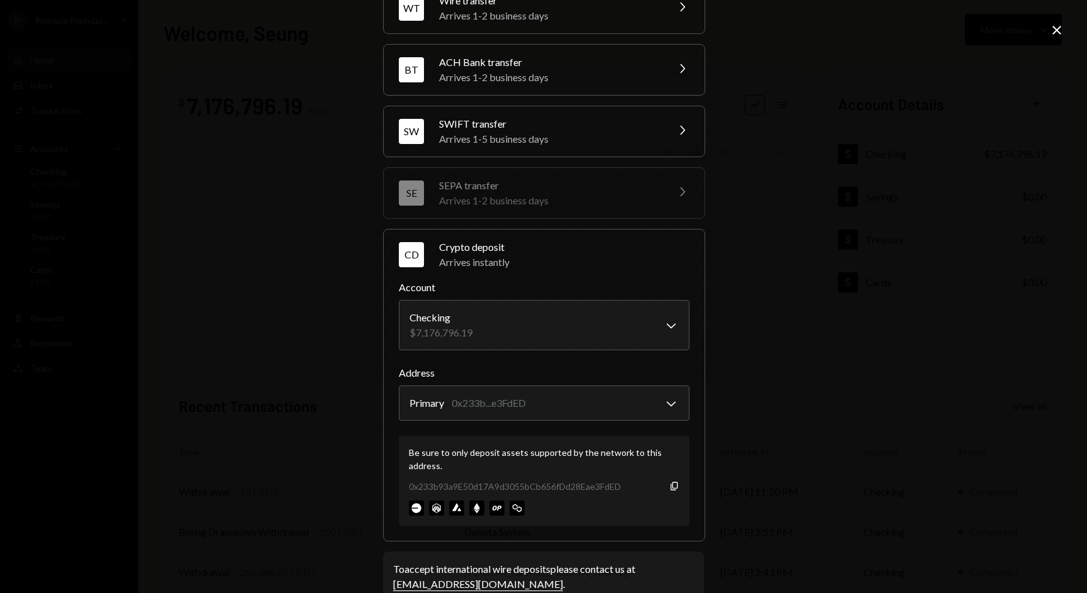
click at [759, 267] on div "**********" at bounding box center [543, 296] width 1087 height 593
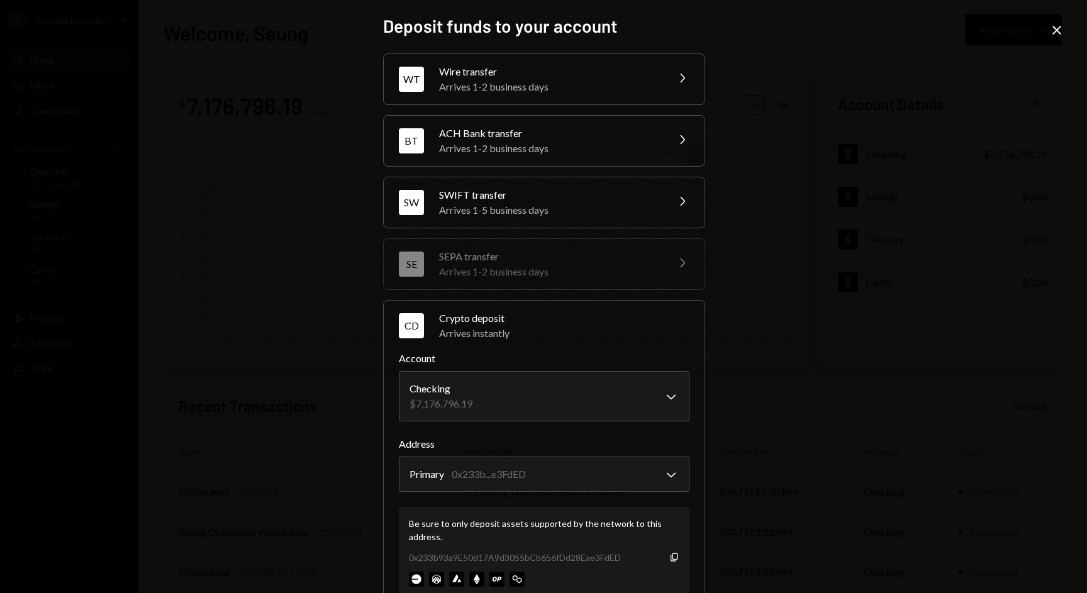
scroll to position [0, 0]
click at [1053, 36] on icon "Close" at bounding box center [1057, 30] width 15 height 15
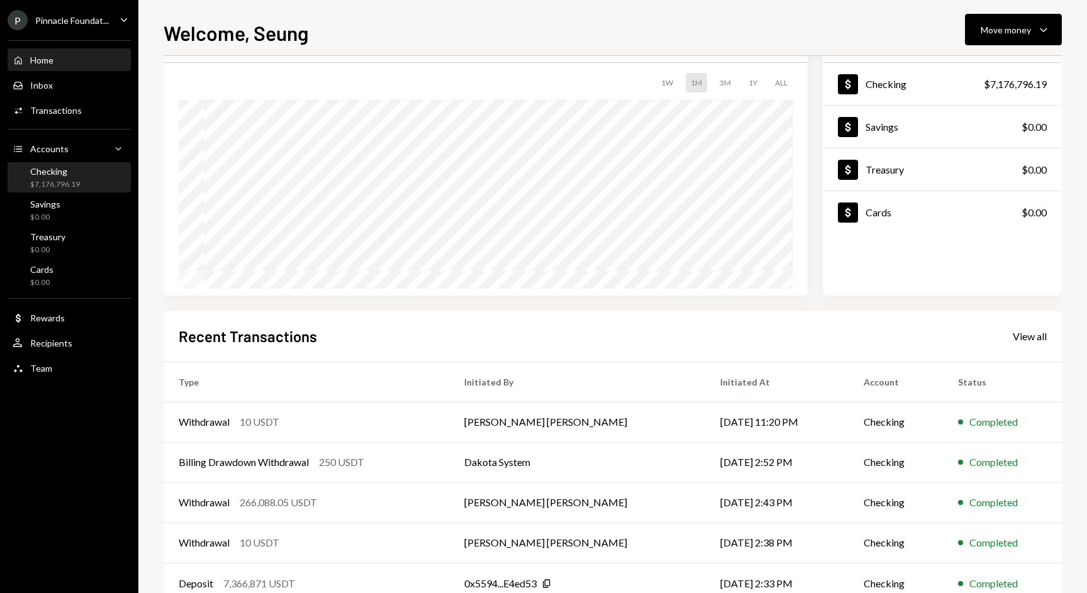
scroll to position [76, 0]
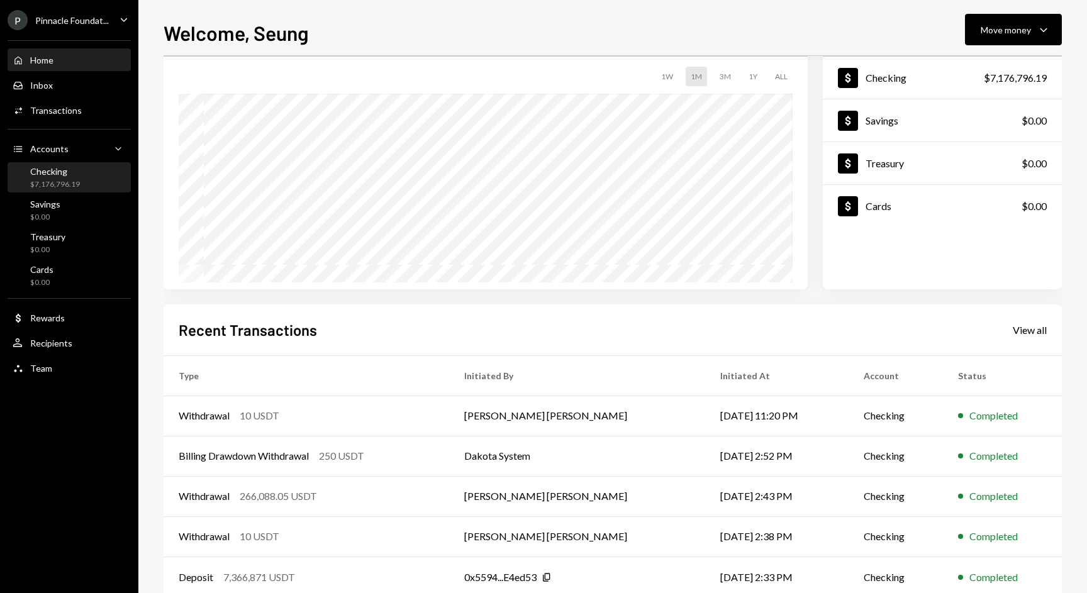
click at [75, 176] on div "Checking" at bounding box center [55, 171] width 50 height 11
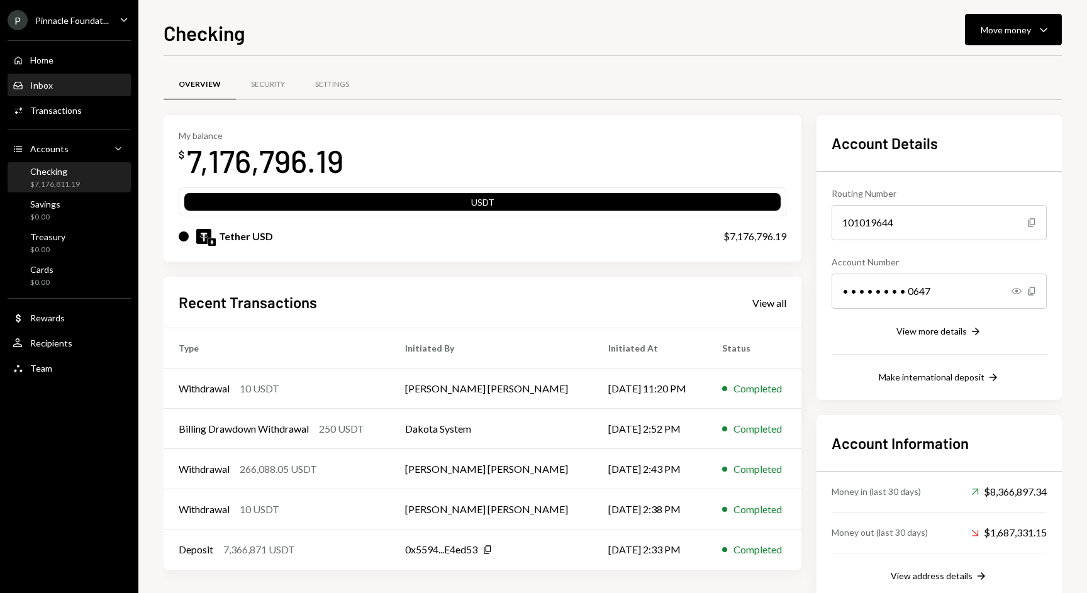
click at [66, 82] on div "Inbox Inbox" at bounding box center [69, 85] width 113 height 11
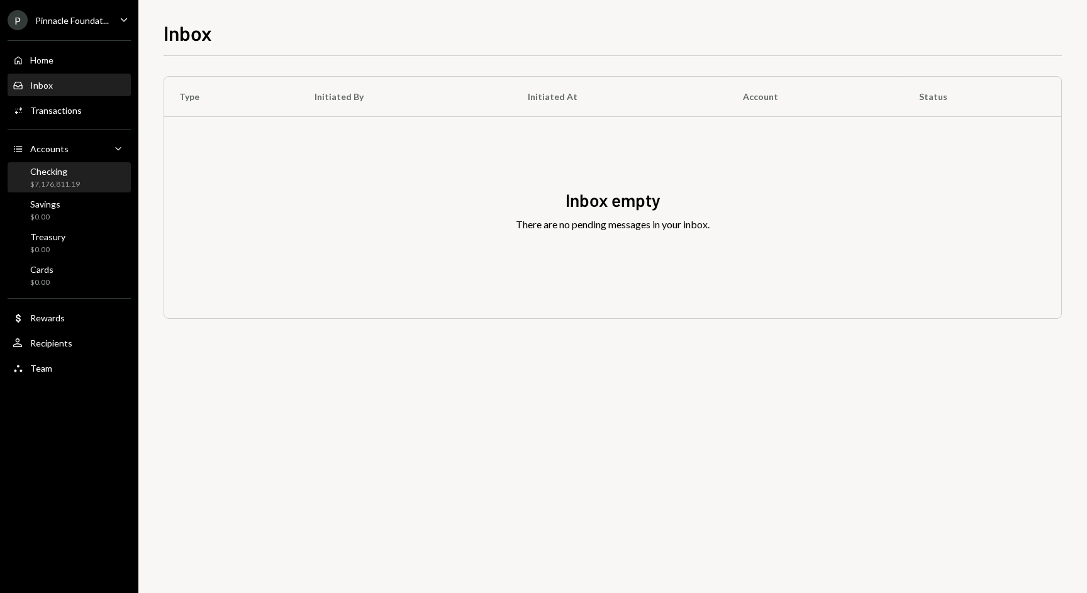
click at [75, 176] on div "Checking" at bounding box center [55, 171] width 50 height 11
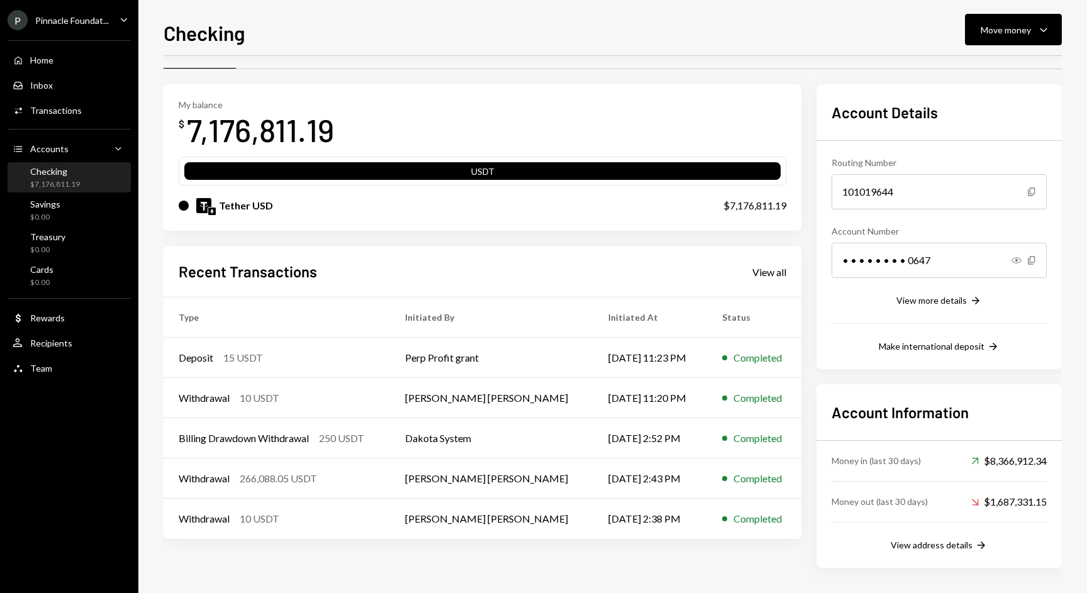
scroll to position [31, 0]
click at [67, 205] on div "Savings $0.00" at bounding box center [69, 211] width 113 height 24
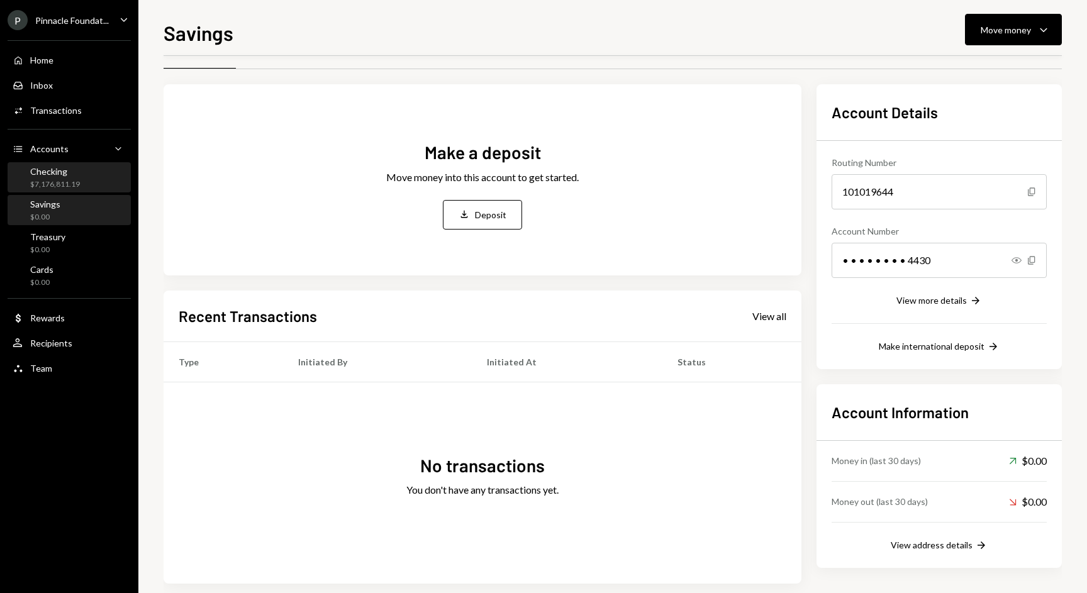
click at [76, 176] on div "Checking" at bounding box center [55, 171] width 50 height 11
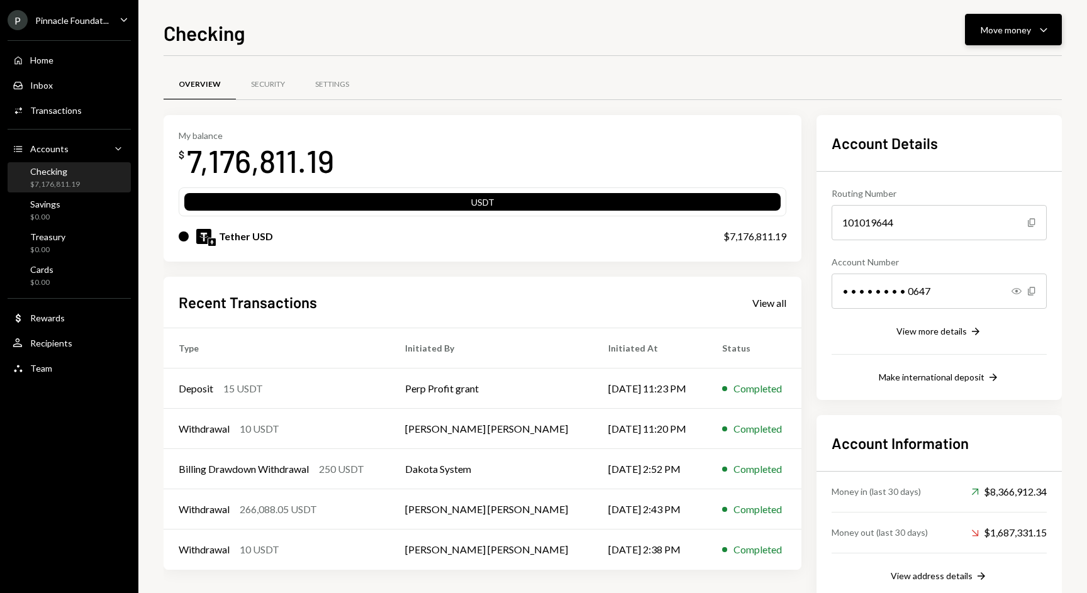
click at [1022, 24] on div "Move money" at bounding box center [1006, 29] width 50 height 13
click at [979, 71] on div "Send" at bounding box center [1004, 67] width 92 height 13
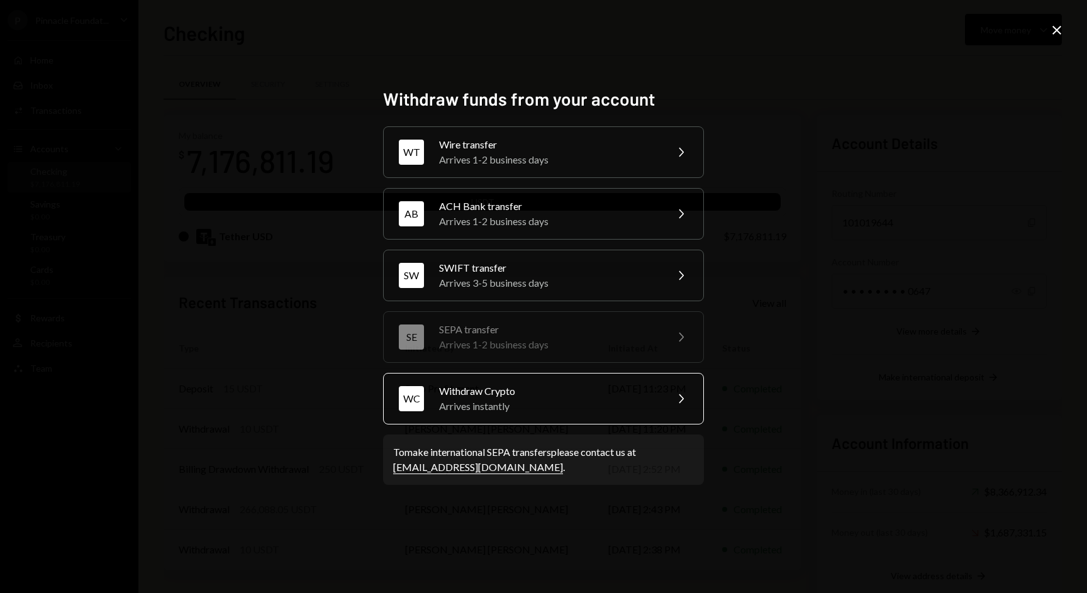
click at [542, 393] on div "Withdraw Crypto" at bounding box center [548, 391] width 219 height 15
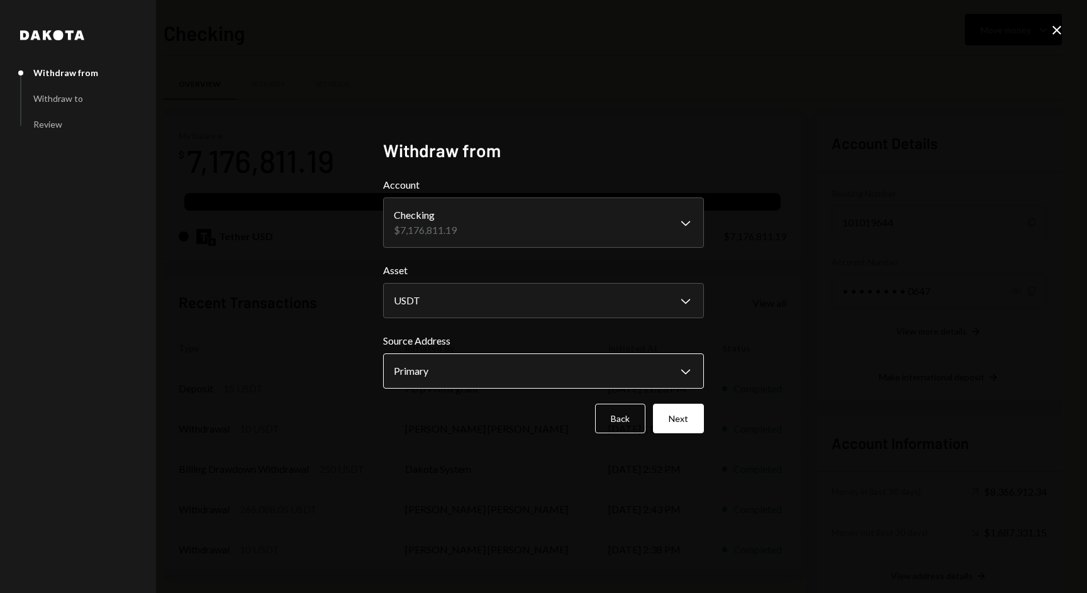
click at [545, 374] on body "P Pinnacle Foundat... Caret Down Home Home Inbox Inbox Activities Transactions …" at bounding box center [543, 296] width 1087 height 593
click at [418, 442] on div "**********" at bounding box center [543, 297] width 321 height 315
click at [675, 418] on button "Next" at bounding box center [678, 419] width 51 height 30
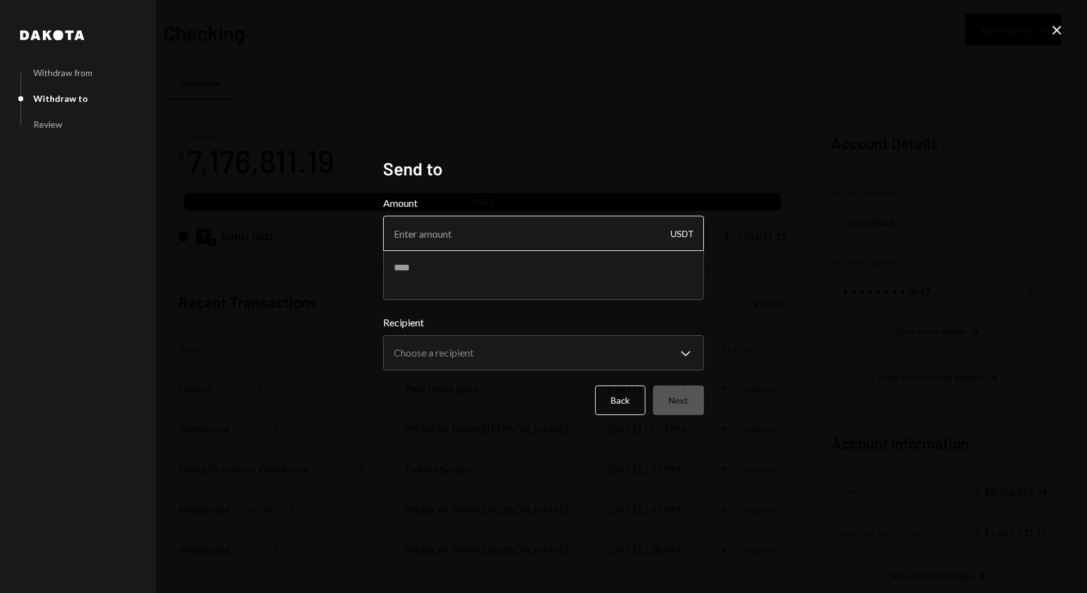
click at [557, 234] on input "Amount" at bounding box center [543, 233] width 321 height 35
type input "6999990"
click at [537, 274] on textarea at bounding box center [543, 275] width 321 height 50
type textarea "****"
type textarea "*****"
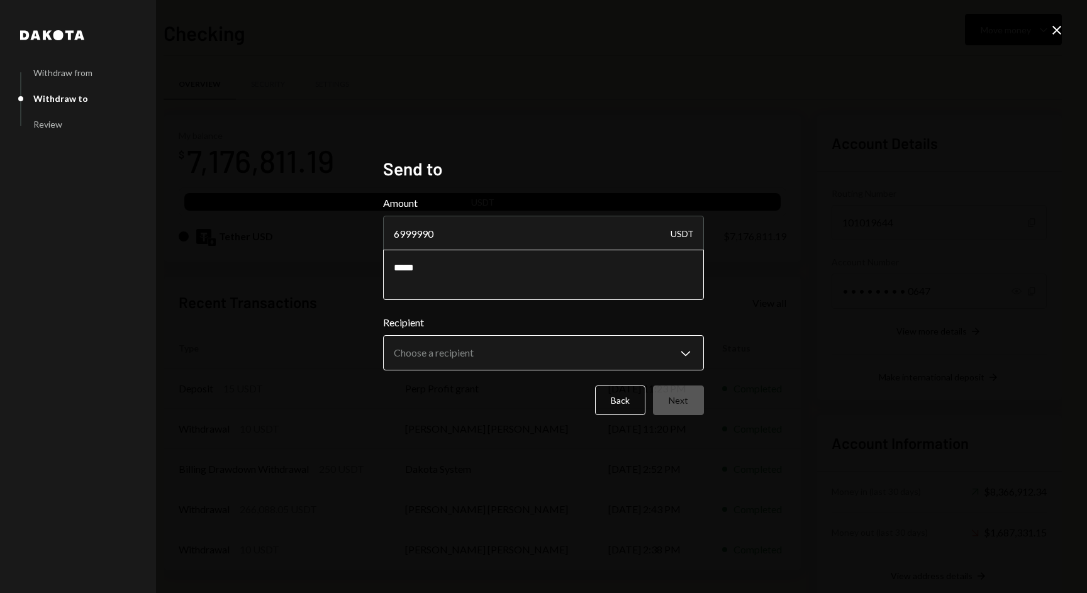
click at [525, 363] on body "P Pinnacle Foundat... Caret Down Home Home Inbox Inbox Activities Transactions …" at bounding box center [543, 296] width 1087 height 593
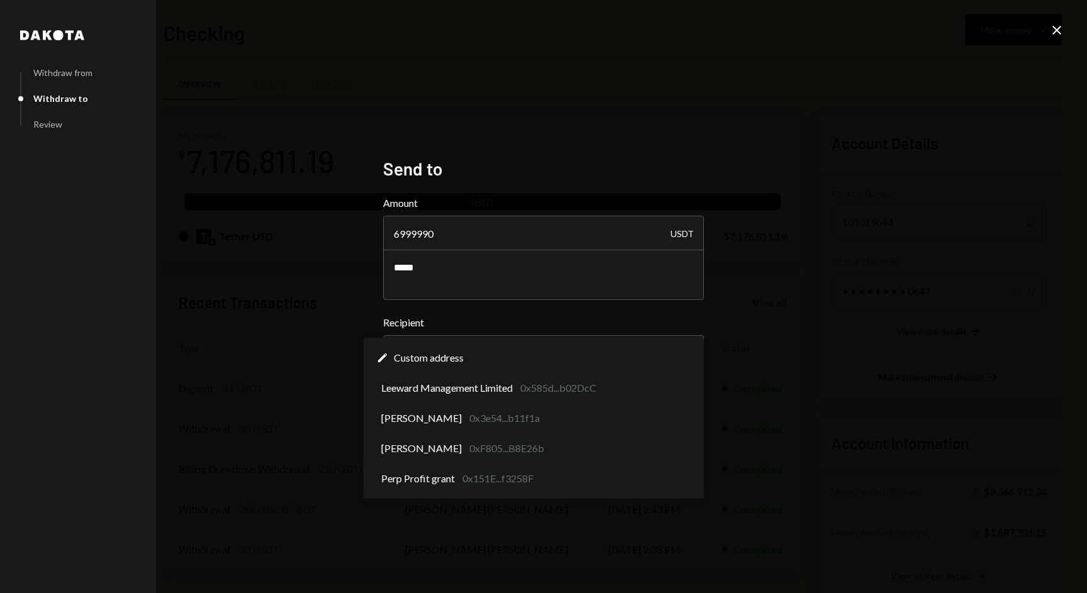
click at [275, 326] on div "**********" at bounding box center [543, 296] width 1087 height 593
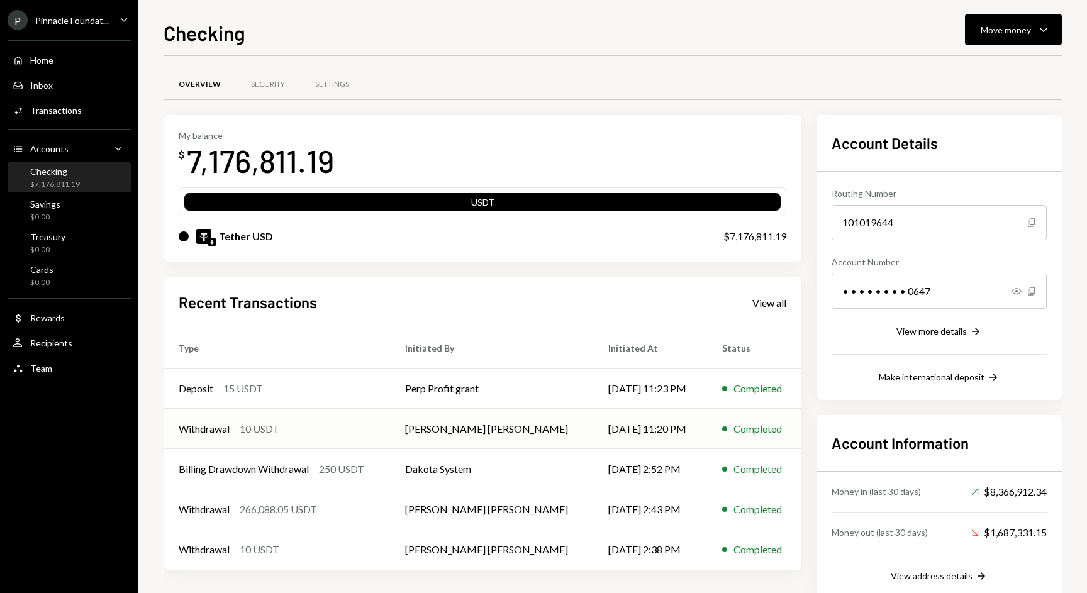
click at [252, 425] on div "10 USDT" at bounding box center [260, 429] width 40 height 15
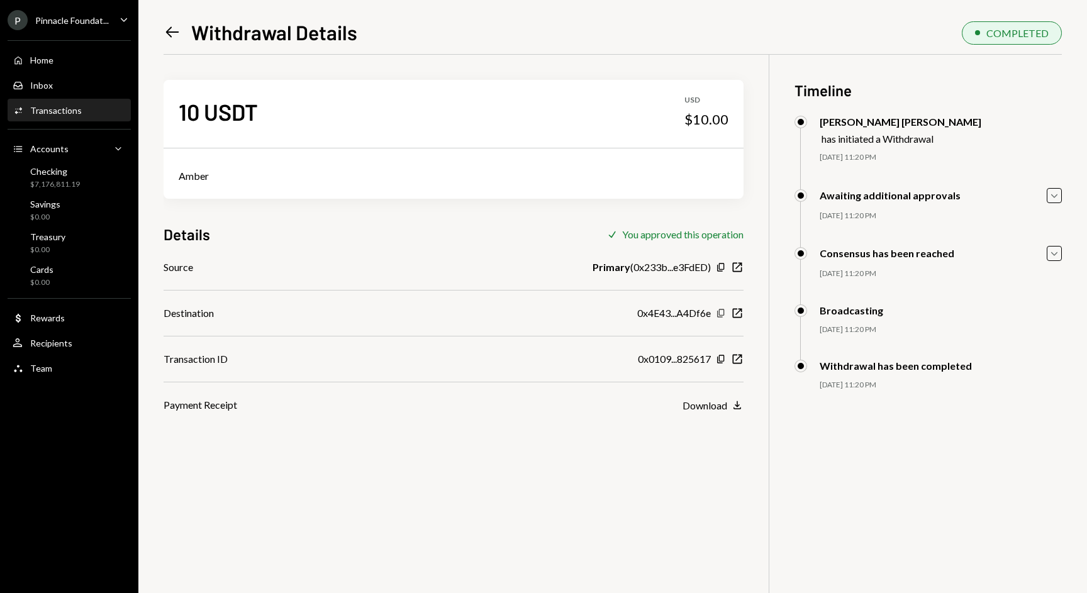
click at [720, 311] on icon "Copy" at bounding box center [721, 313] width 10 height 10
click at [540, 25] on div "Left Arrow Withdrawal Details COMPLETED" at bounding box center [613, 31] width 899 height 27
click at [48, 58] on div "Home" at bounding box center [41, 60] width 23 height 11
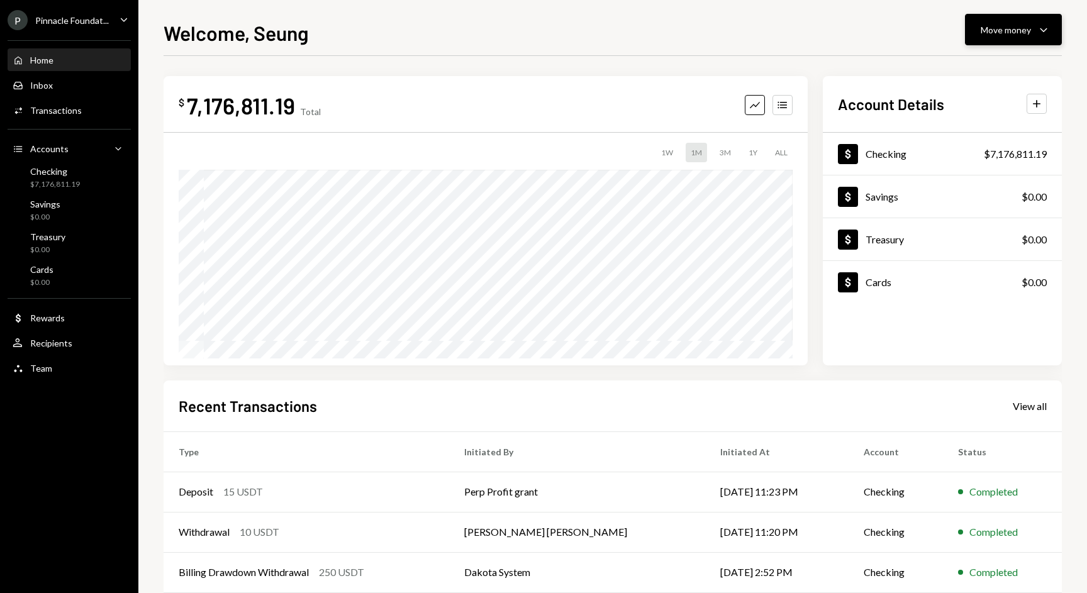
click at [992, 30] on div "Move money" at bounding box center [1006, 29] width 50 height 13
click at [64, 349] on div "User Recipients" at bounding box center [69, 343] width 113 height 21
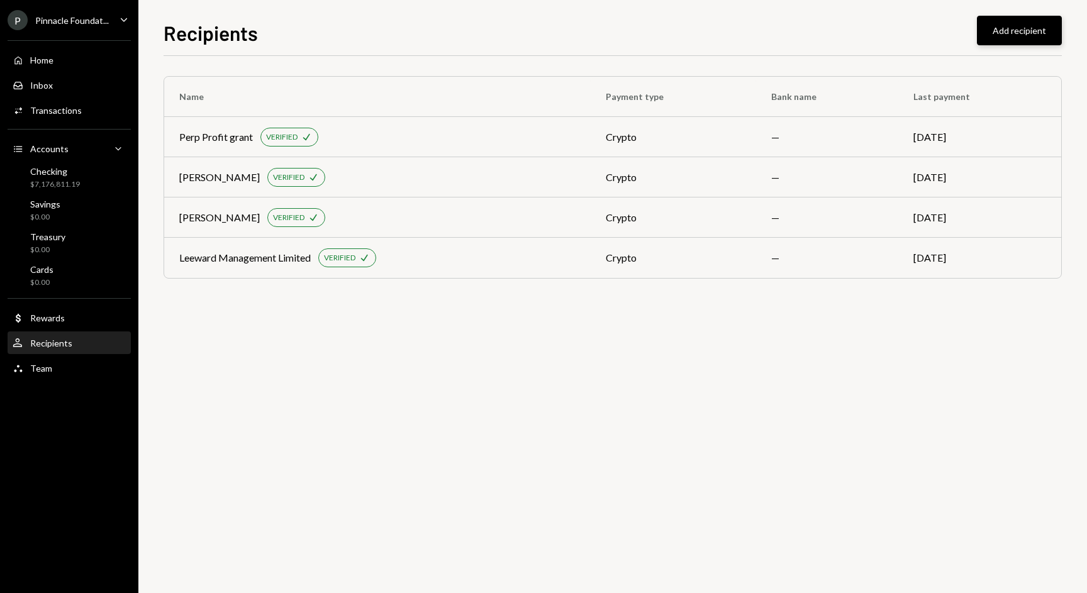
click at [1011, 24] on button "Add recipient" at bounding box center [1019, 31] width 85 height 30
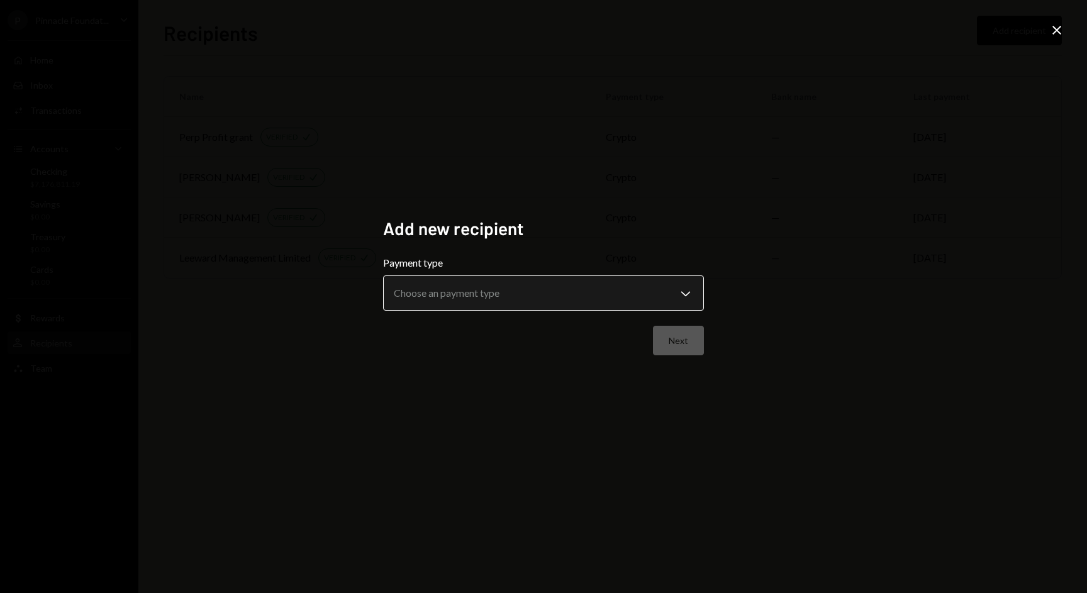
click at [565, 298] on body "**********" at bounding box center [543, 296] width 1087 height 593
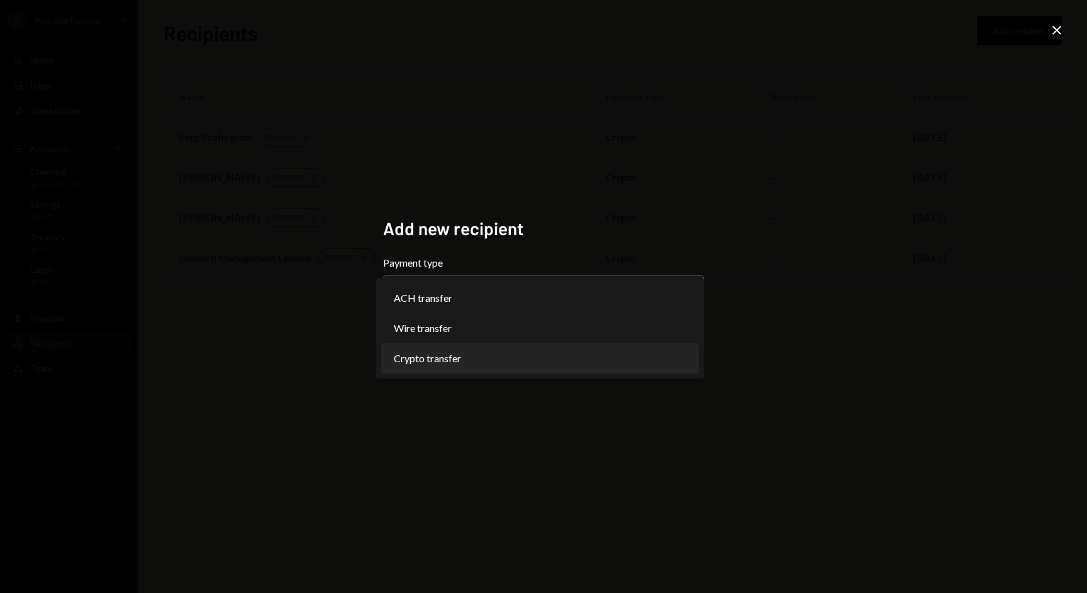
select select "******"
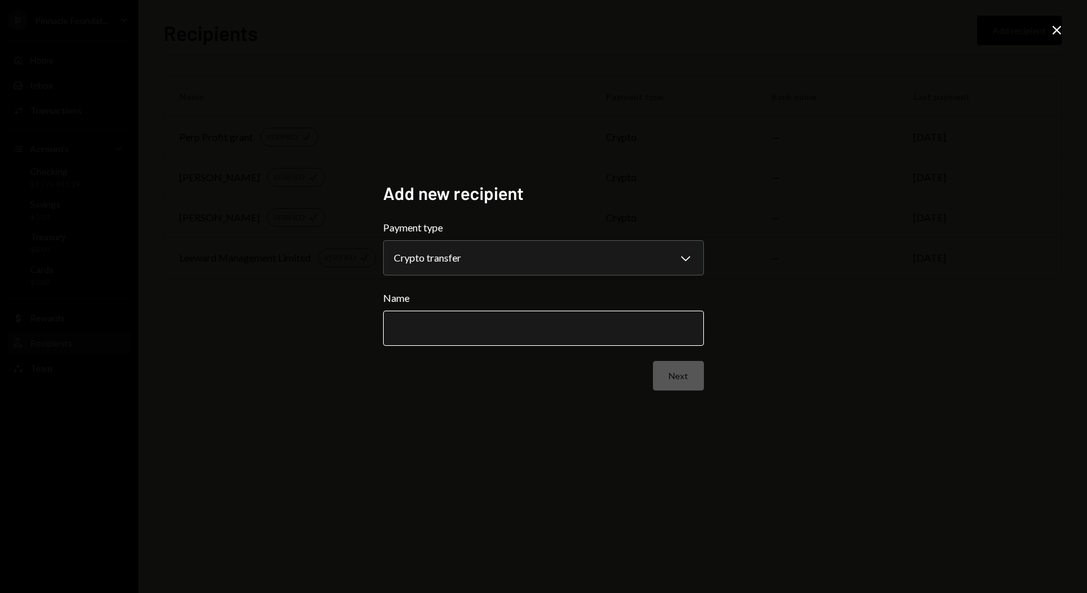
click at [481, 342] on input "Name" at bounding box center [543, 328] width 321 height 35
type input "*****"
click at [666, 373] on button "Next" at bounding box center [678, 376] width 51 height 30
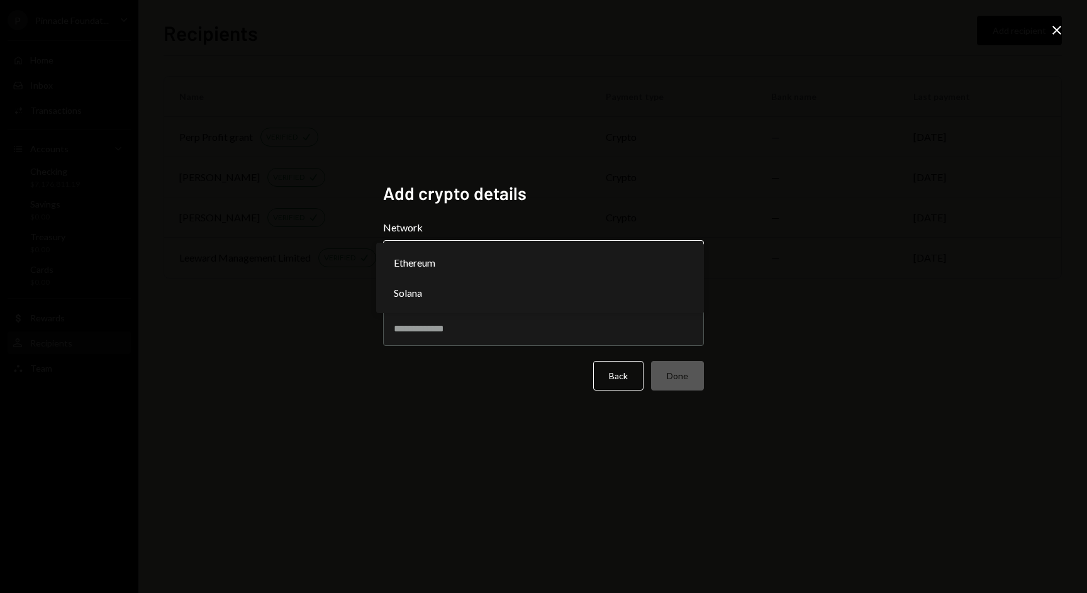
click at [528, 260] on body "P Pinnacle Foundat... Caret Down Home Home Inbox Inbox Activities Transactions …" at bounding box center [543, 296] width 1087 height 593
select select "**********"
click at [435, 331] on input "Address" at bounding box center [543, 328] width 321 height 35
paste input "**********"
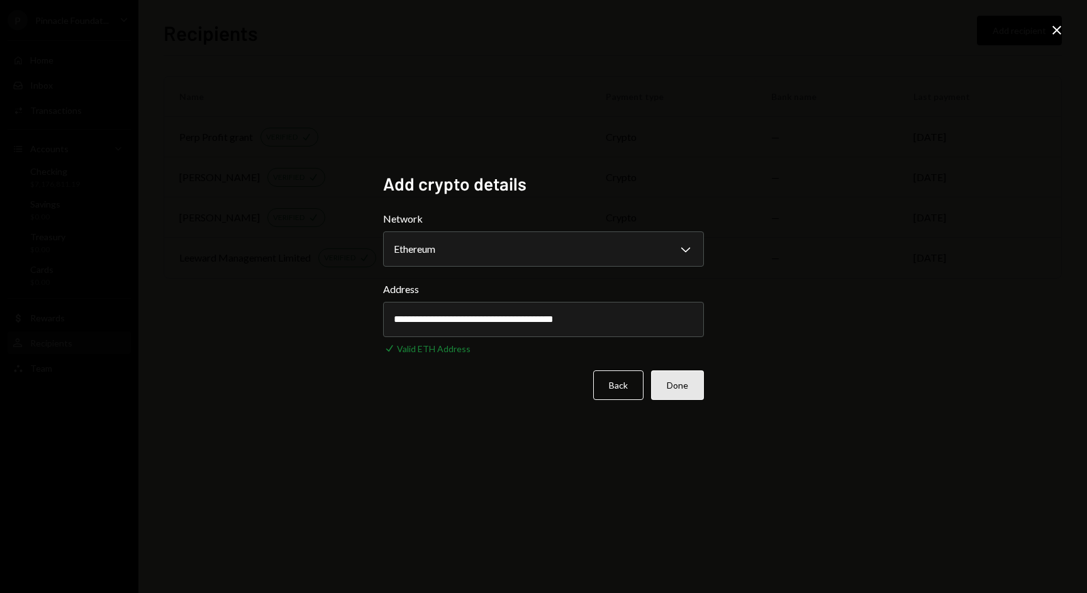
type input "**********"
click at [676, 378] on button "Done" at bounding box center [677, 386] width 53 height 30
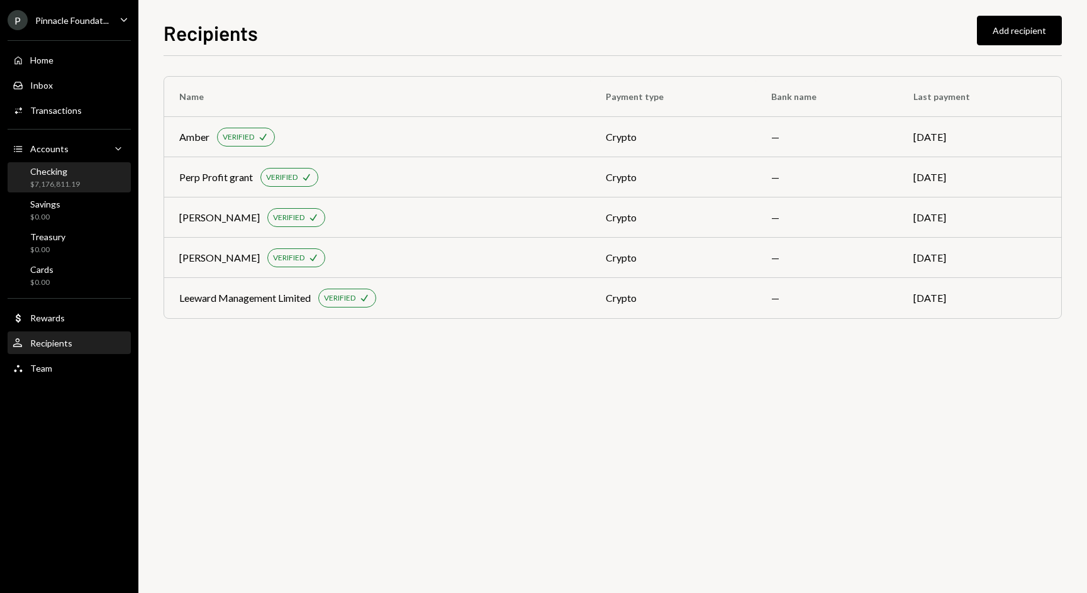
click at [59, 169] on div "Checking" at bounding box center [55, 171] width 50 height 11
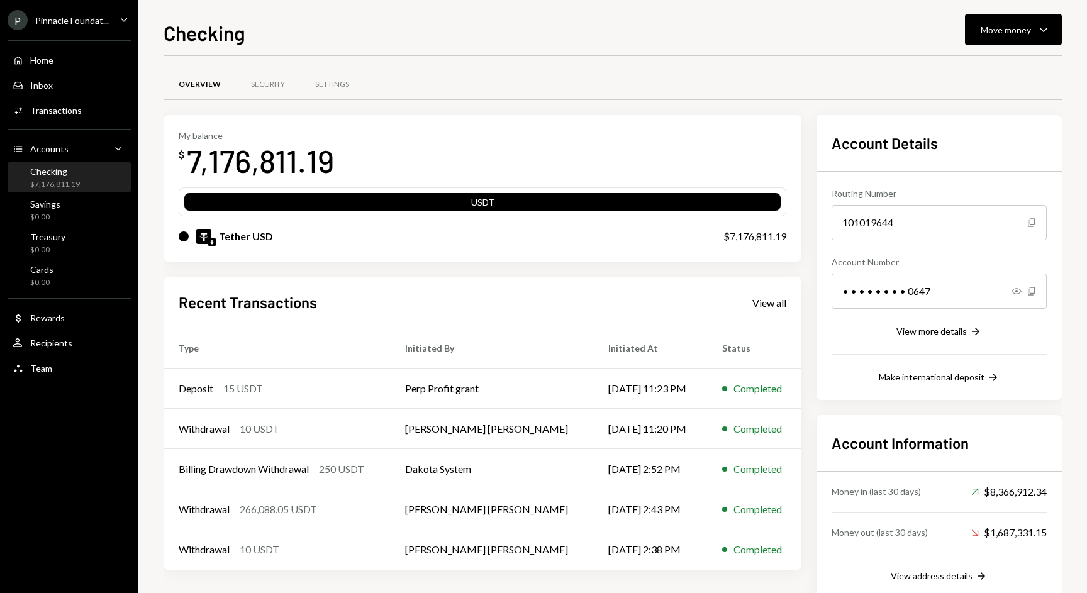
click at [994, 46] on div "Checking Move money Caret Down Overview Security Settings My balance $ 7,176,81…" at bounding box center [613, 306] width 899 height 576
click at [997, 36] on div "Move money Caret Down" at bounding box center [1013, 29] width 65 height 15
click at [978, 74] on div "Send" at bounding box center [1004, 67] width 92 height 13
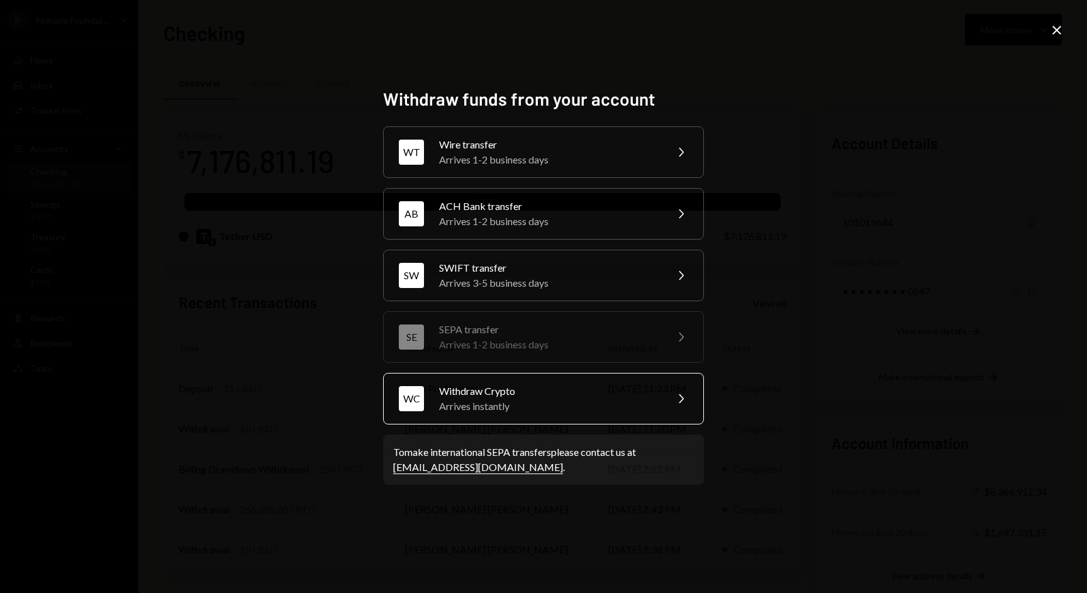
click at [573, 401] on div "Arrives instantly" at bounding box center [548, 406] width 219 height 15
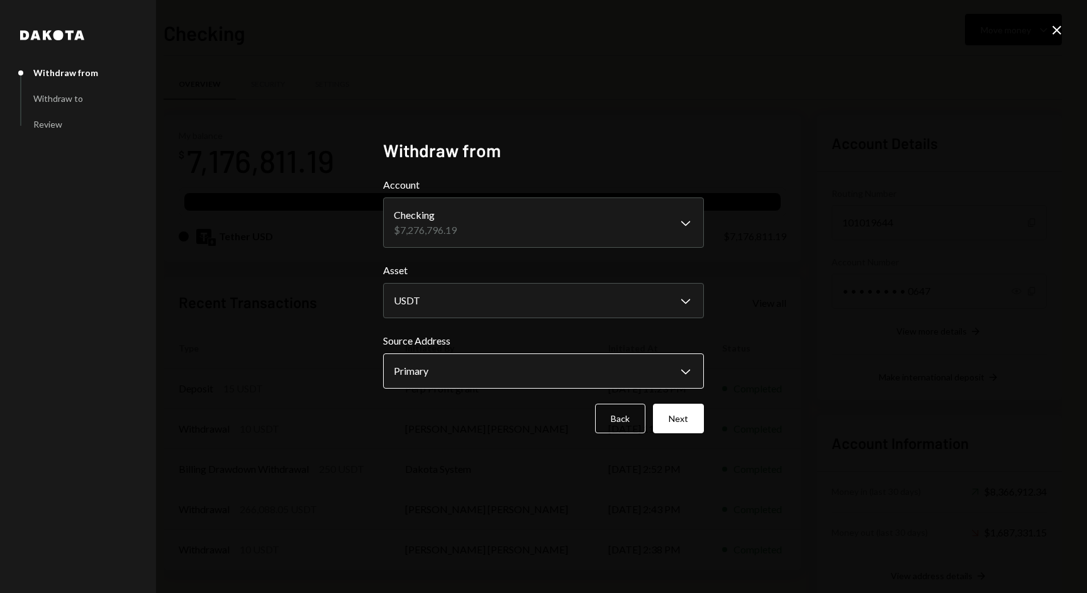
click at [501, 369] on body "P Pinnacle Foundat... Caret Down Home Home Inbox Inbox Activities Transactions …" at bounding box center [543, 296] width 1087 height 593
click at [666, 419] on button "Next" at bounding box center [678, 419] width 51 height 30
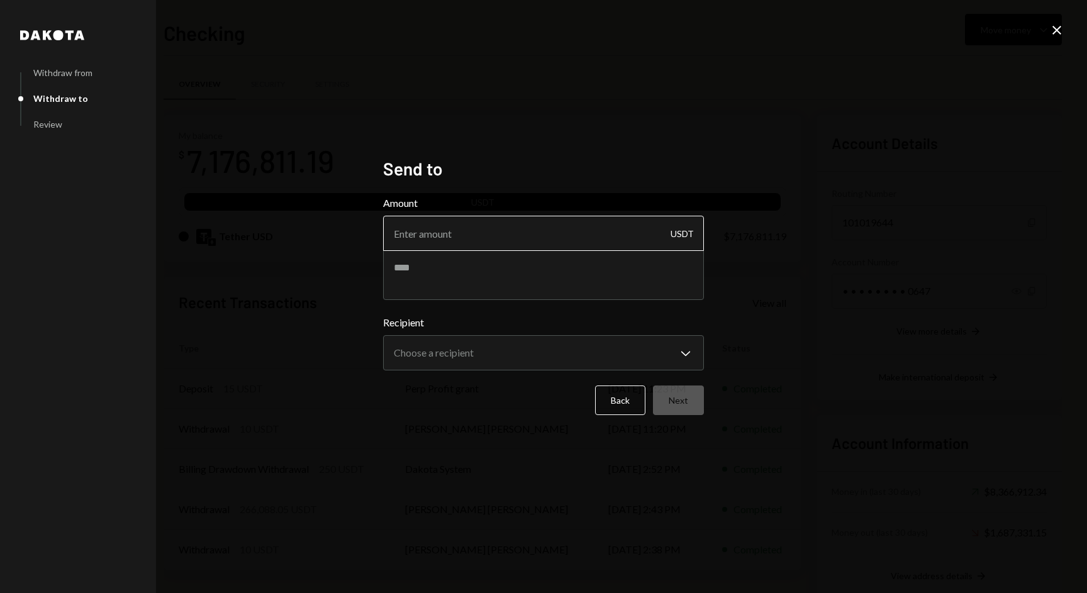
click at [527, 236] on input "Amount" at bounding box center [543, 233] width 321 height 35
type input "5"
type input "6999990"
click at [435, 278] on textarea at bounding box center [543, 275] width 321 height 50
type textarea "*****"
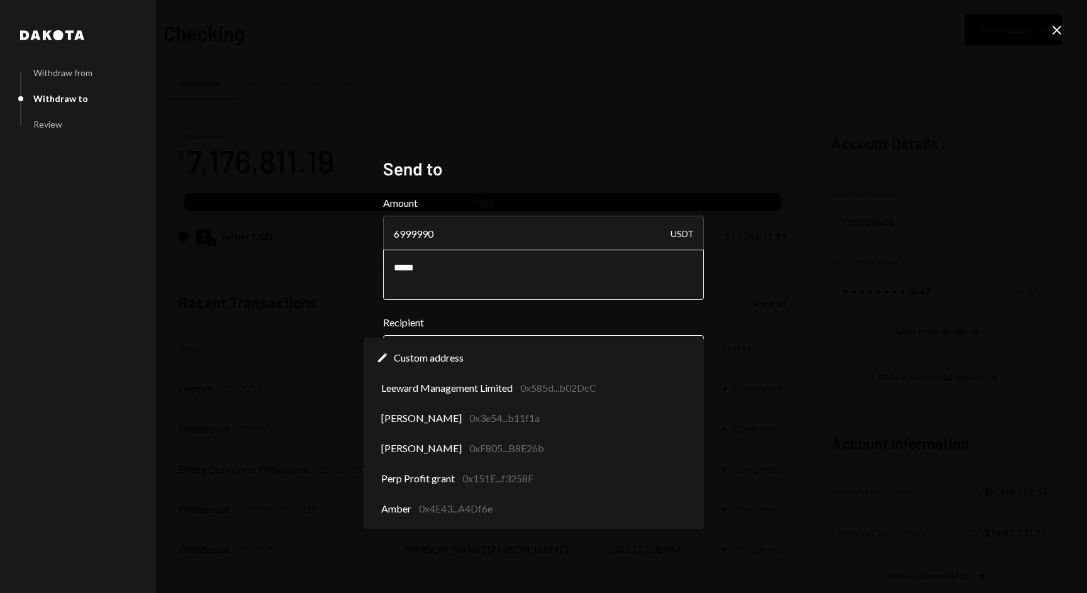
click at [484, 362] on body "P Pinnacle Foundat... Caret Down Home Home Inbox Inbox Activities Transactions …" at bounding box center [543, 296] width 1087 height 593
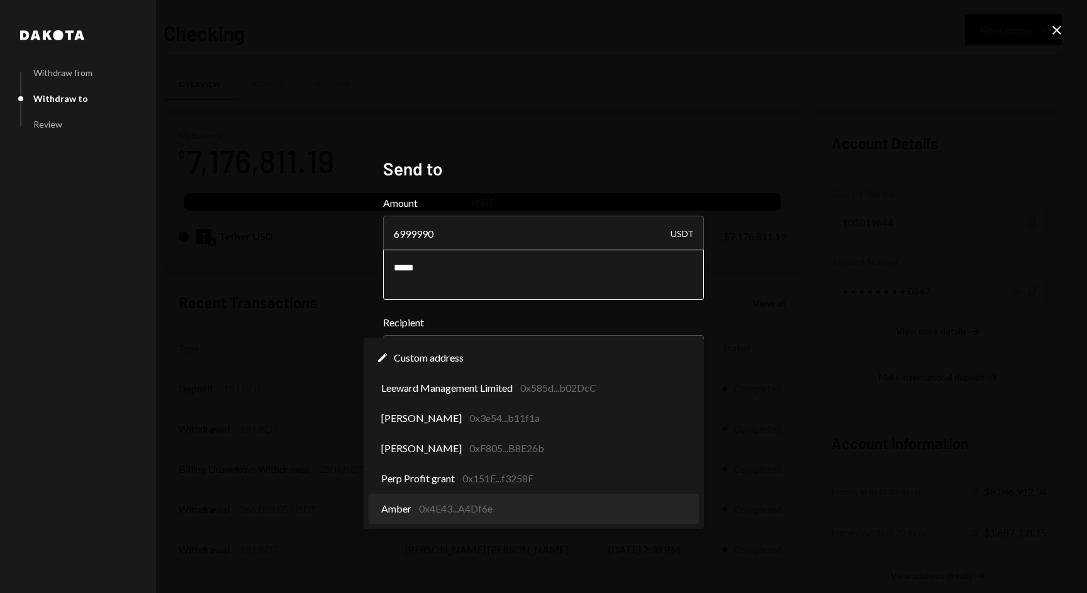
select select "**********"
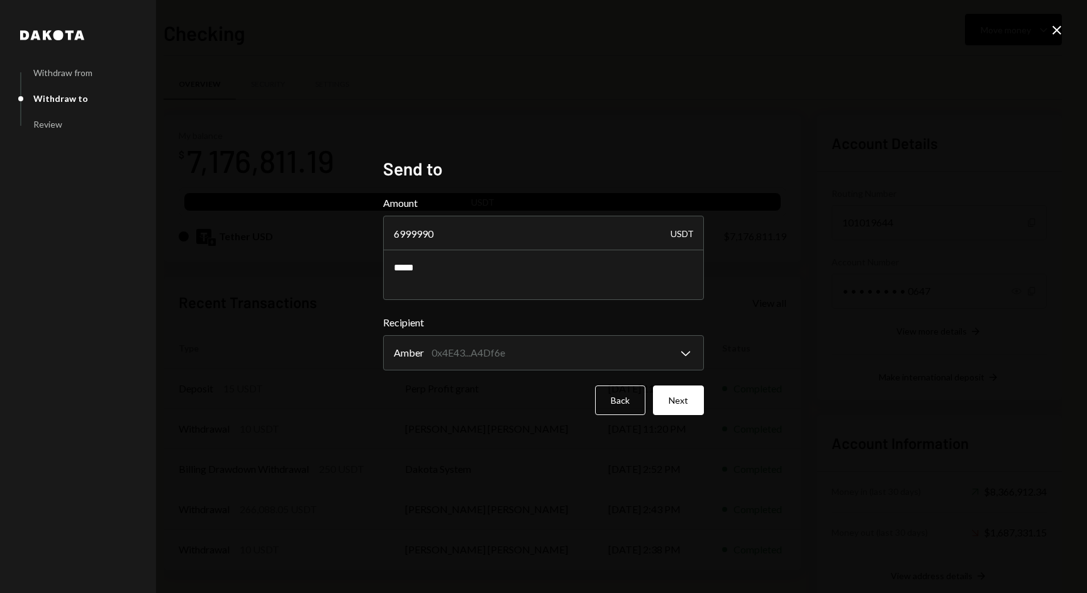
click at [815, 445] on div "**********" at bounding box center [543, 296] width 1087 height 593
click at [688, 407] on button "Next" at bounding box center [678, 401] width 51 height 30
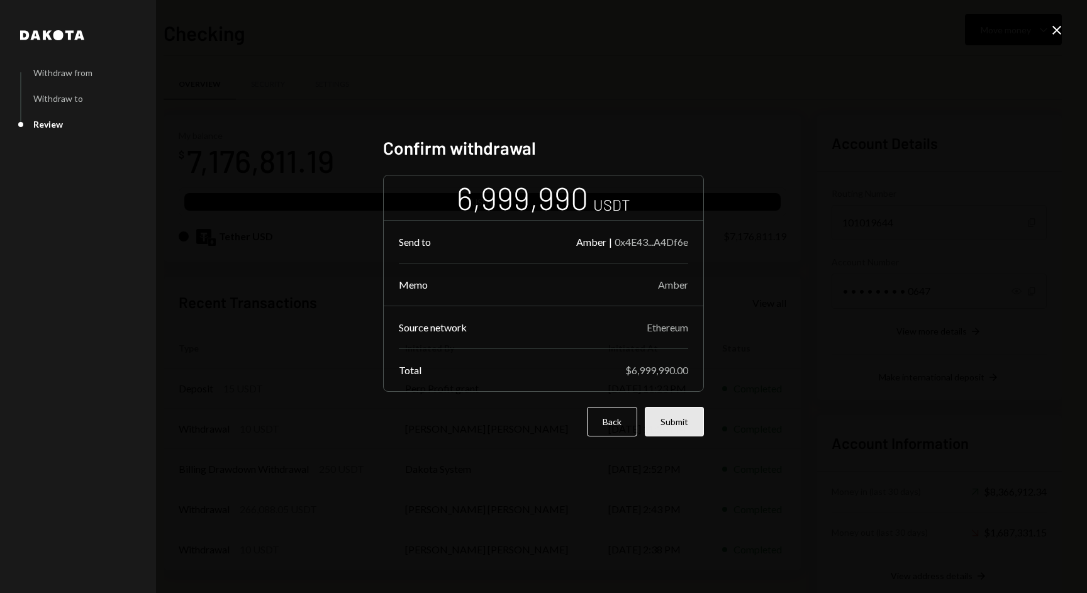
click at [669, 419] on button "Submit" at bounding box center [674, 422] width 59 height 30
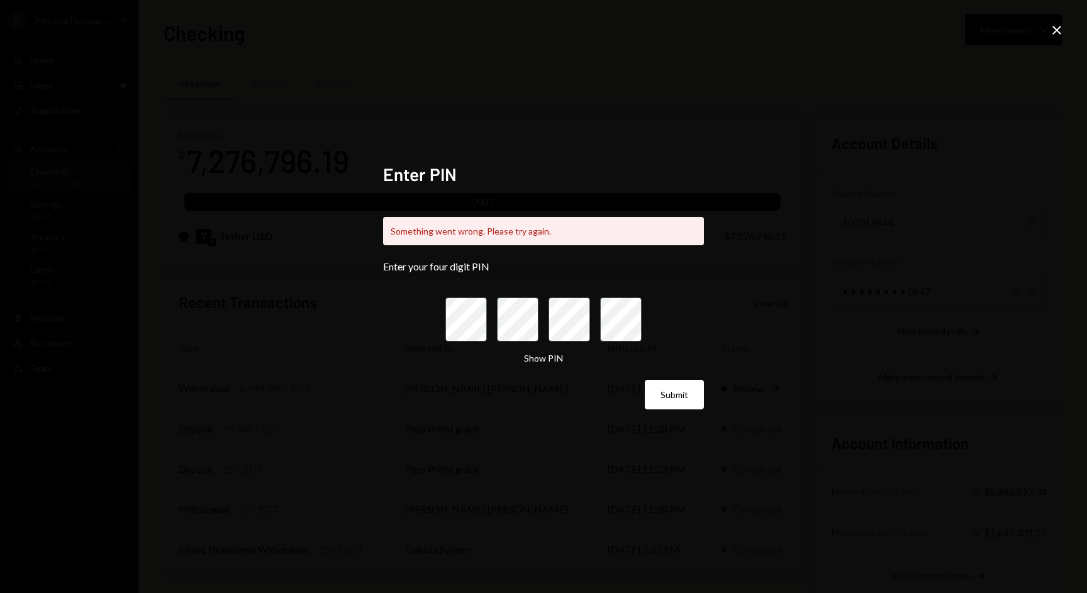
click at [541, 393] on div "Submit" at bounding box center [543, 395] width 321 height 30
click at [1055, 23] on icon "Close" at bounding box center [1057, 30] width 15 height 15
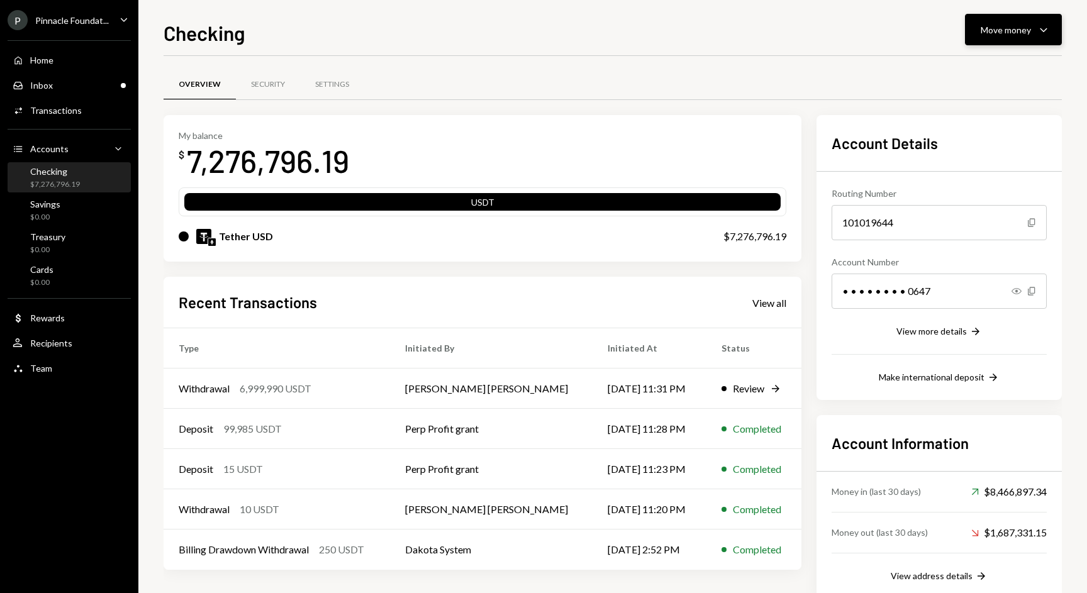
click at [994, 27] on div "Move money" at bounding box center [1006, 29] width 50 height 13
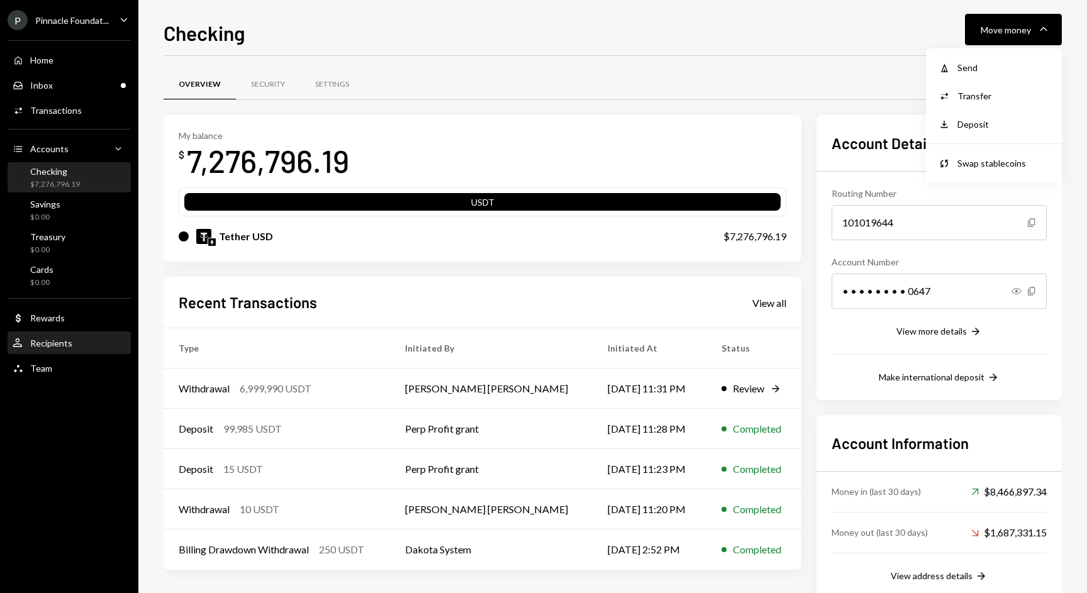
click at [62, 344] on div "Recipients" at bounding box center [51, 343] width 42 height 11
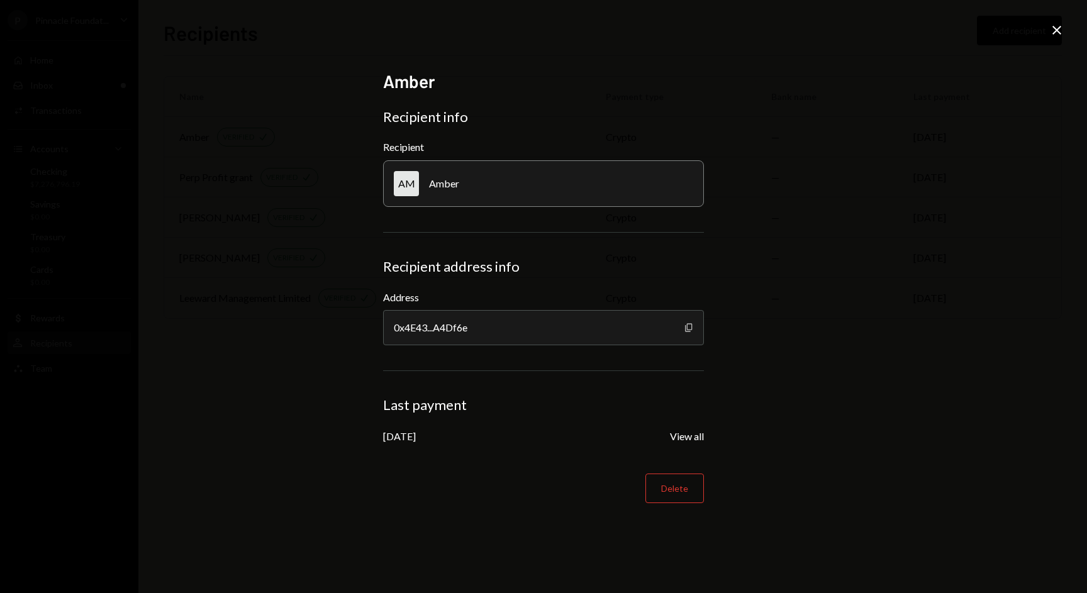
click at [689, 332] on icon "button" at bounding box center [688, 327] width 7 height 8
click at [1056, 31] on icon at bounding box center [1057, 30] width 9 height 9
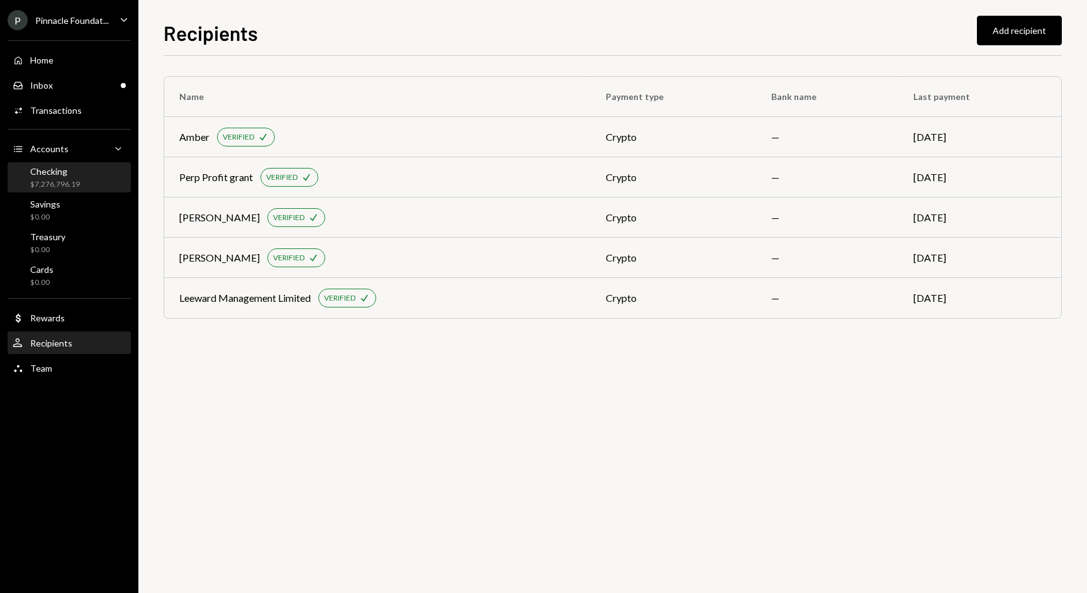
click at [65, 173] on div "Checking" at bounding box center [55, 171] width 50 height 11
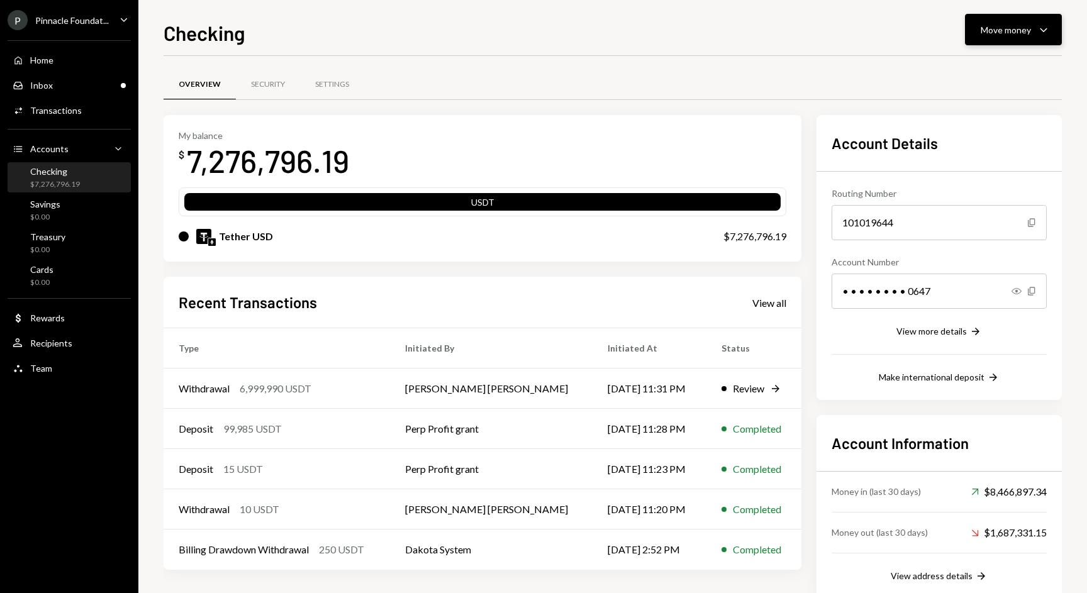
click at [979, 35] on button "Move money Caret Down" at bounding box center [1013, 29] width 97 height 31
click at [979, 66] on div "Send" at bounding box center [1004, 67] width 92 height 13
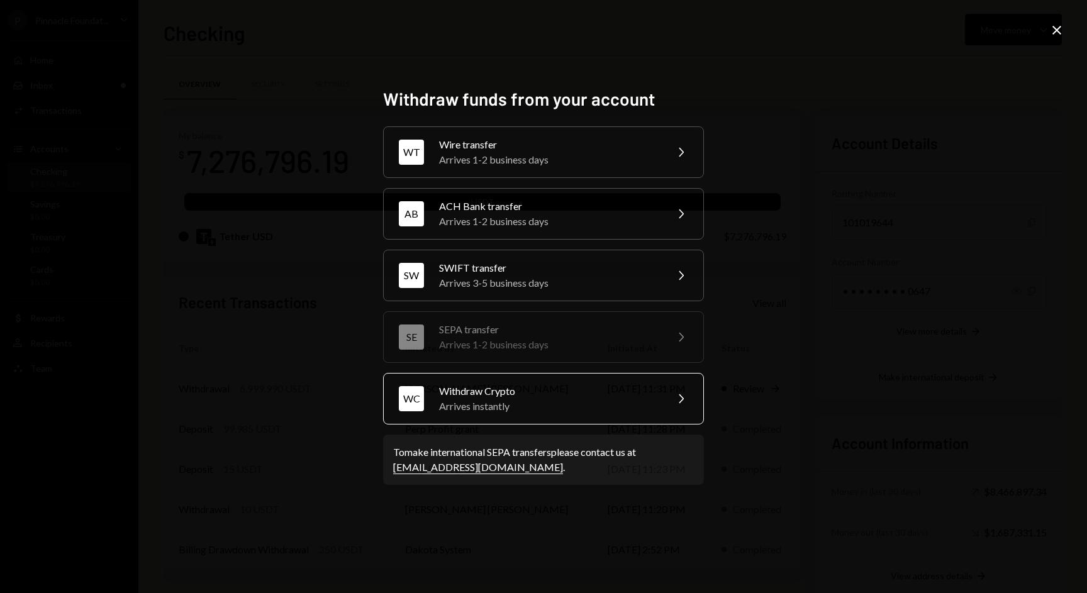
click at [507, 378] on div "WC Withdraw Crypto Arrives instantly Chevron Right" at bounding box center [543, 399] width 321 height 52
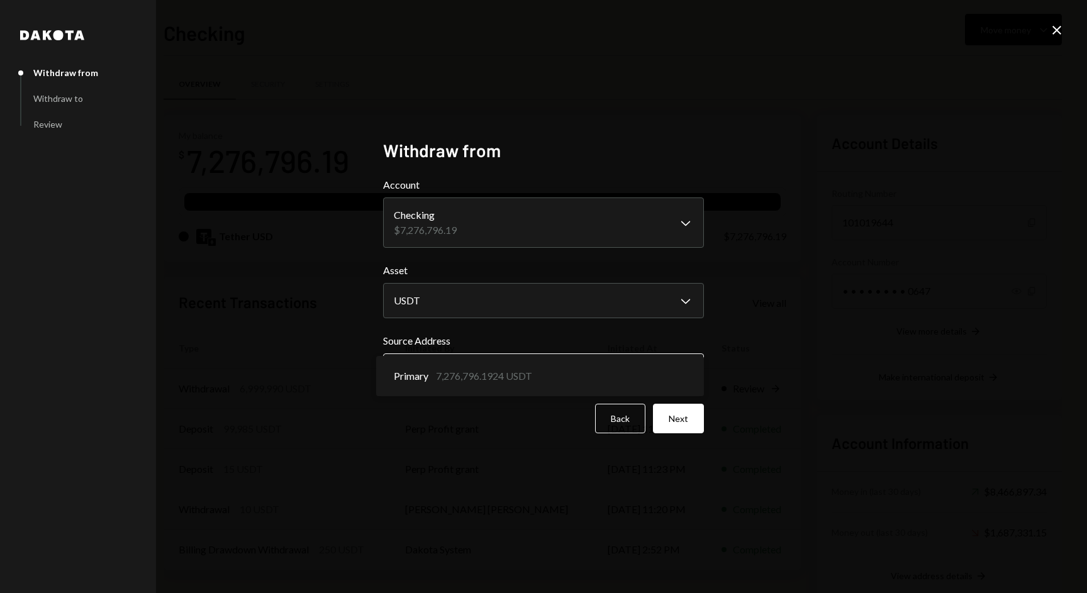
click at [512, 371] on body "P Pinnacle Foundat... Caret Down Home Home Inbox Inbox Activities Transactions …" at bounding box center [543, 296] width 1087 height 593
click at [492, 228] on body "P Pinnacle Foundat... Caret Down Home Home Inbox Inbox Activities Transactions …" at bounding box center [543, 296] width 1087 height 593
click at [678, 418] on button "Next" at bounding box center [678, 419] width 51 height 30
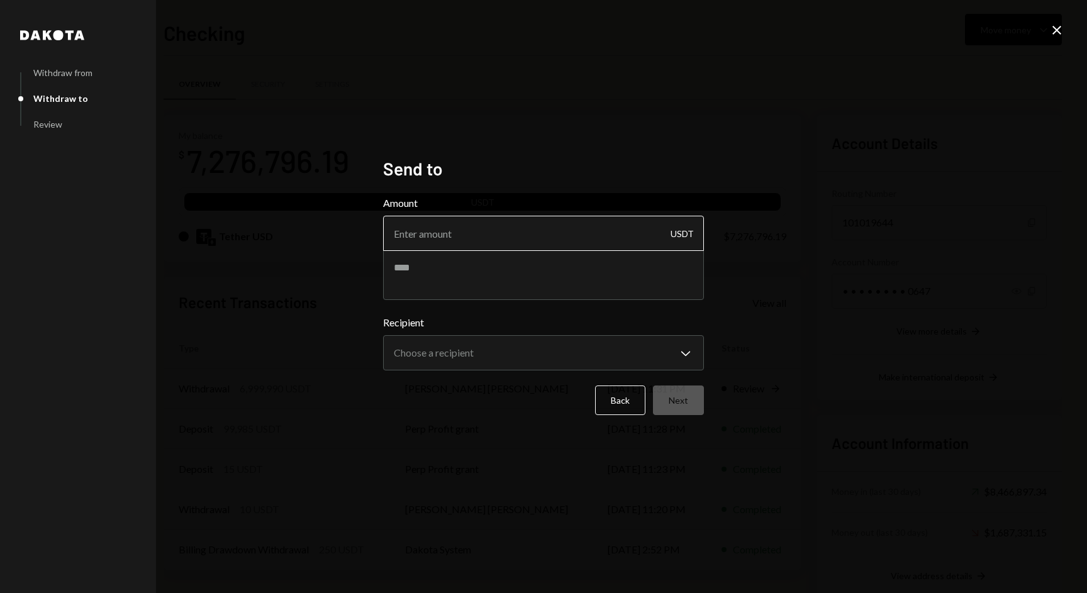
click at [593, 238] on input "Amount" at bounding box center [543, 233] width 321 height 35
type input "7249990"
click at [449, 284] on textarea at bounding box center [543, 275] width 321 height 50
type textarea "*****"
click at [465, 359] on body "P Pinnacle Foundat... Caret Down Home Home Inbox Inbox Activities Transactions …" at bounding box center [543, 296] width 1087 height 593
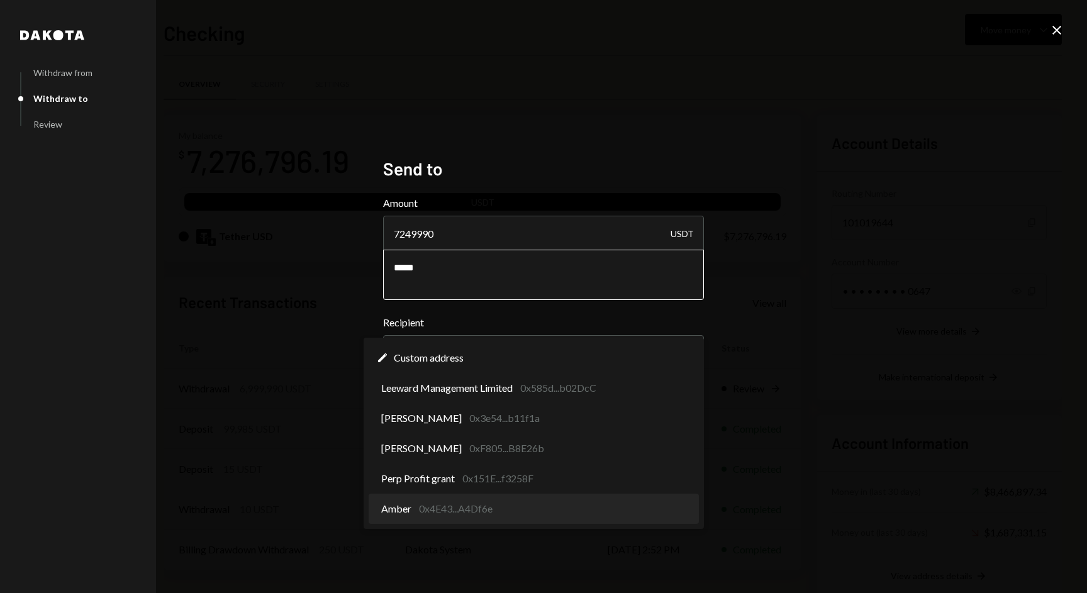
select select "**********"
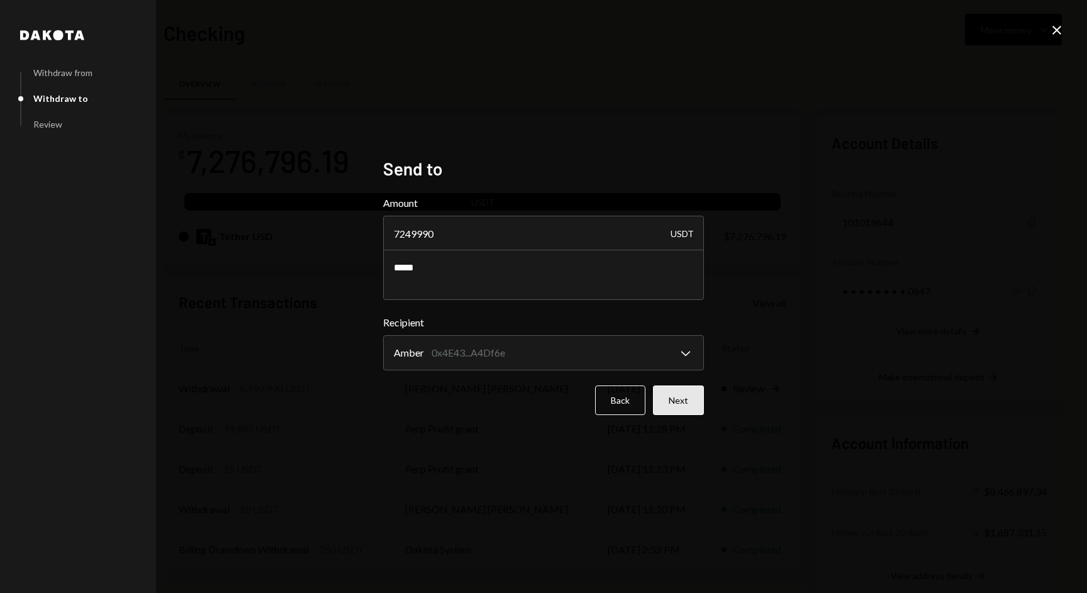
click at [686, 409] on button "Next" at bounding box center [678, 401] width 51 height 30
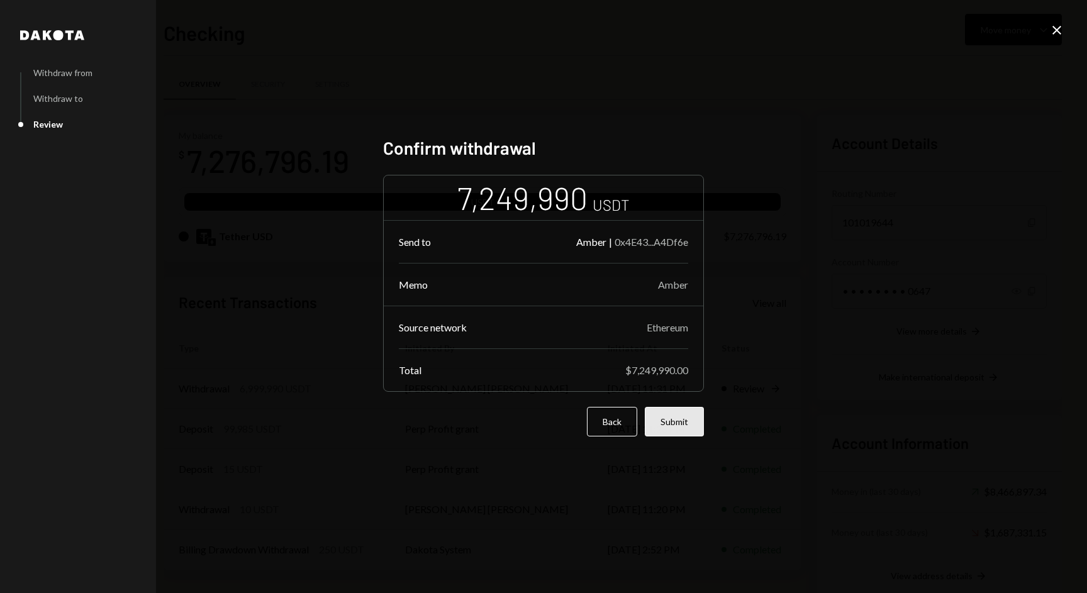
click at [682, 427] on button "Submit" at bounding box center [674, 422] width 59 height 30
